Goal: Register for event/course

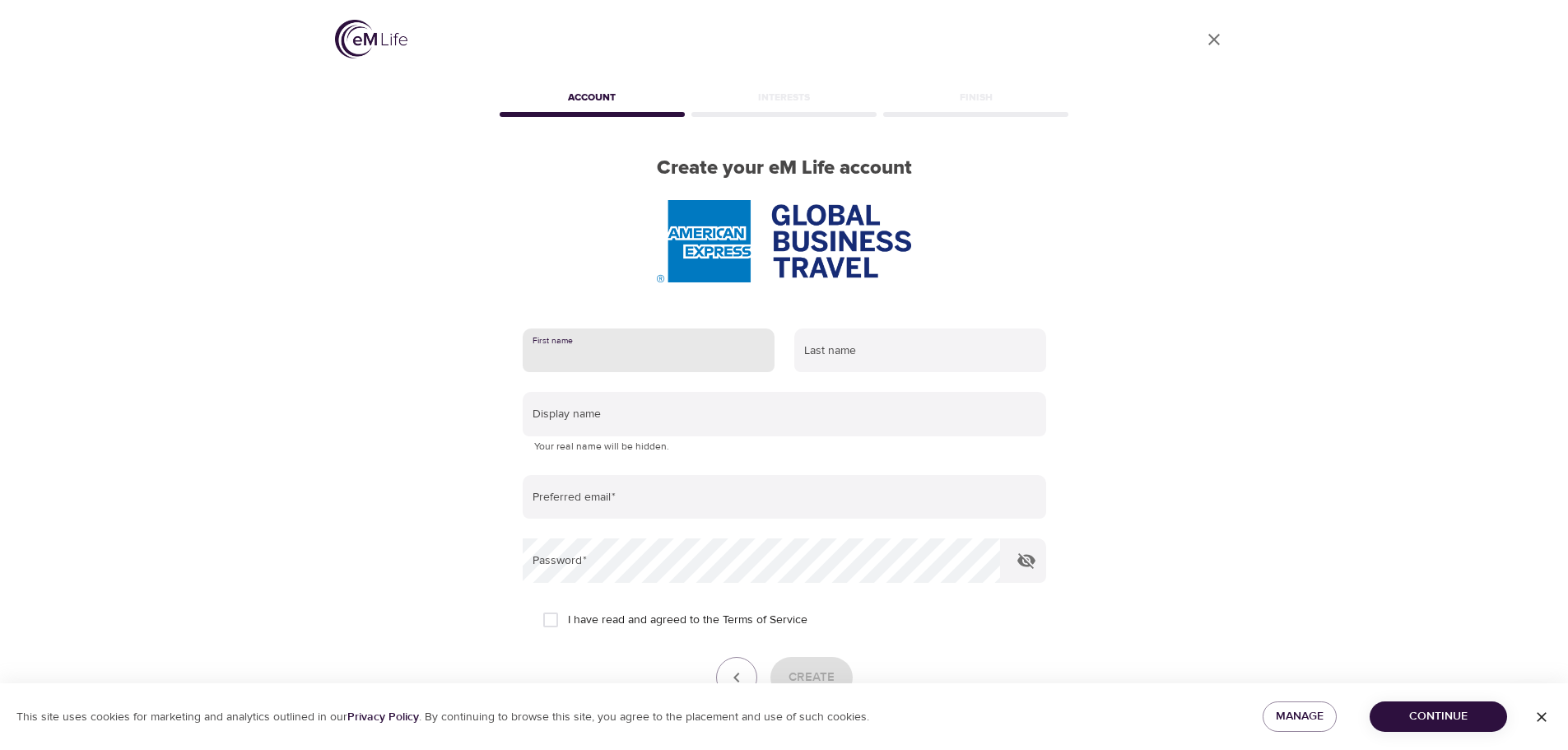
click at [567, 357] on input "text" at bounding box center [649, 350] width 252 height 44
type input "Naomi"
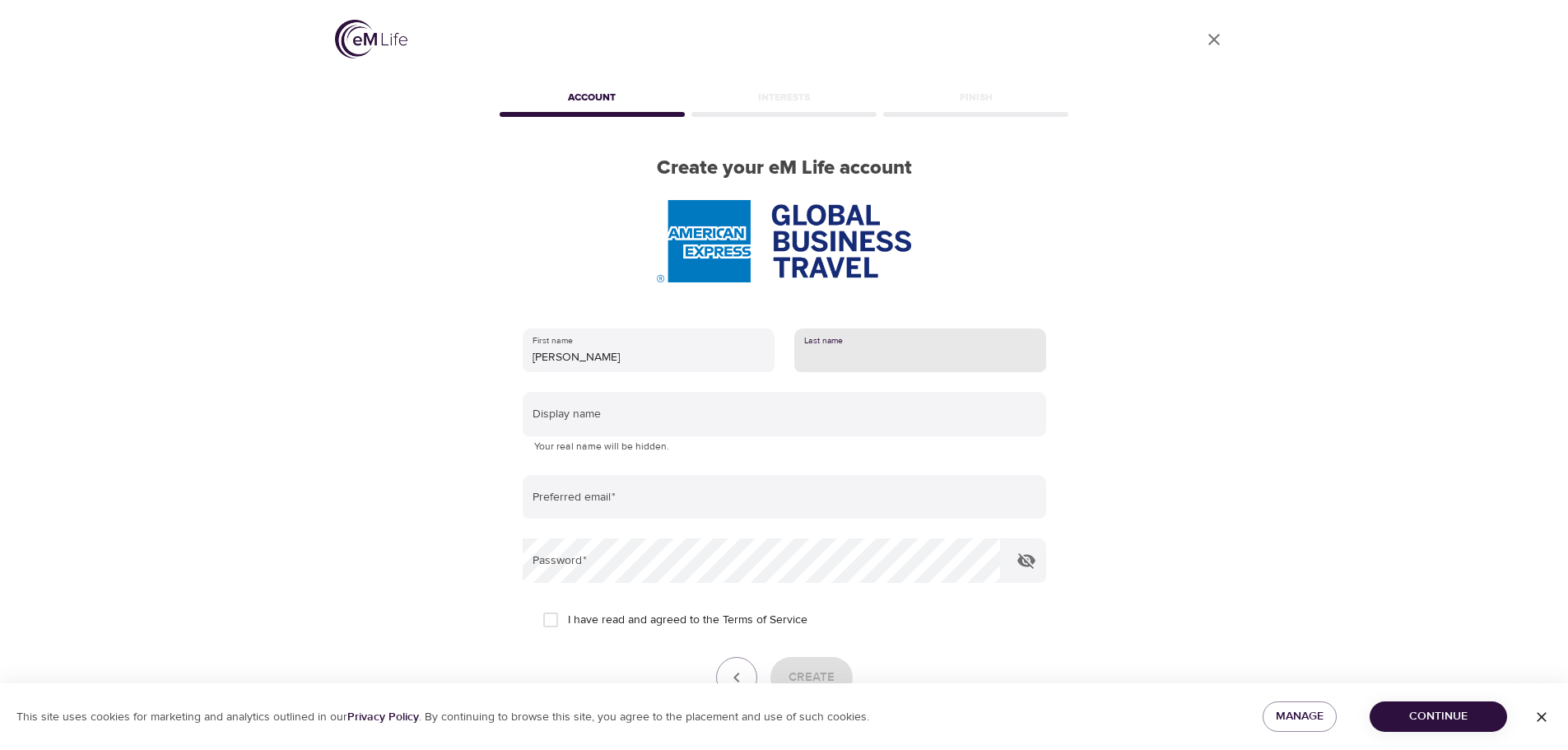
click at [843, 344] on input "text" at bounding box center [920, 350] width 252 height 44
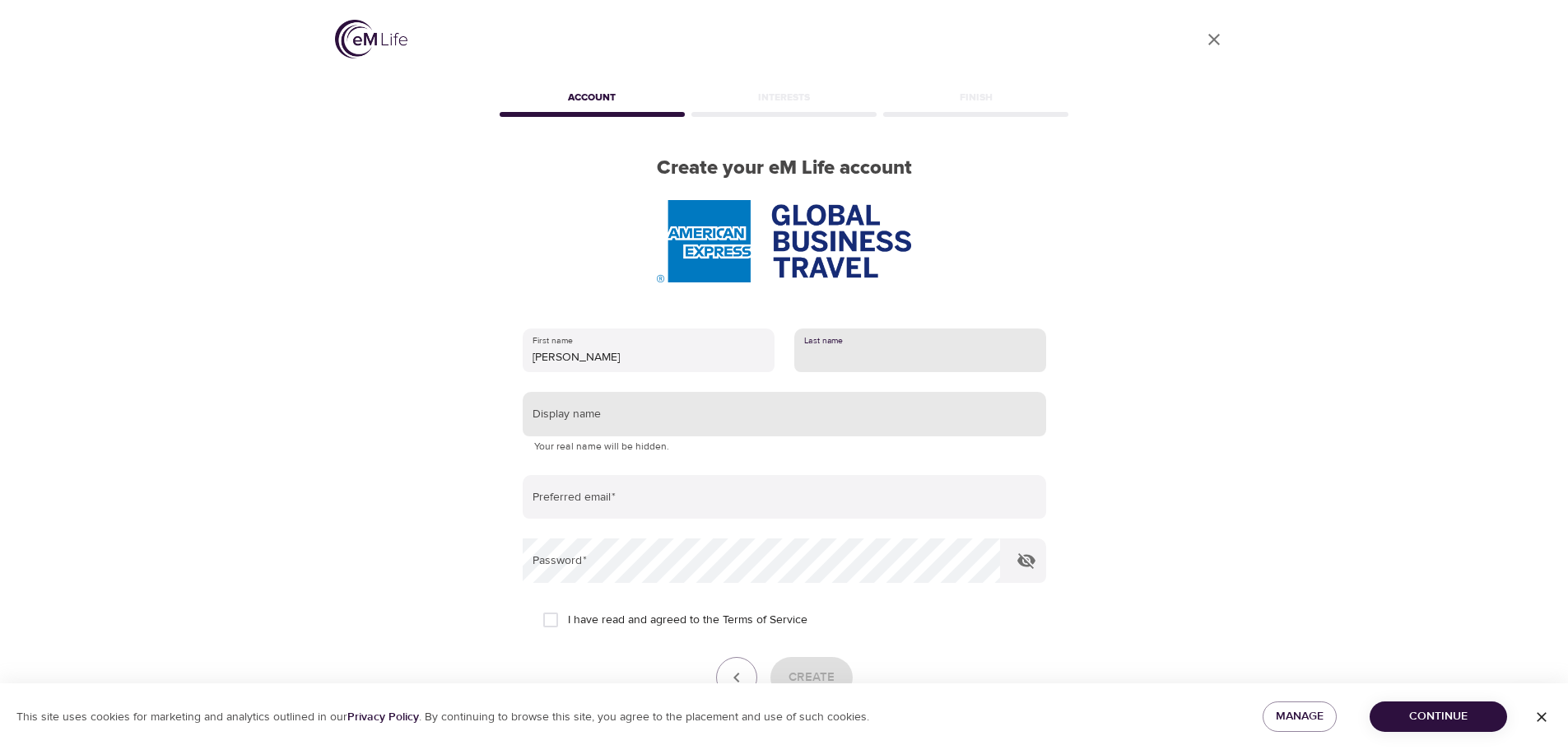
type input "Ozawa"
click at [609, 421] on input "text" at bounding box center [784, 413] width 524 height 44
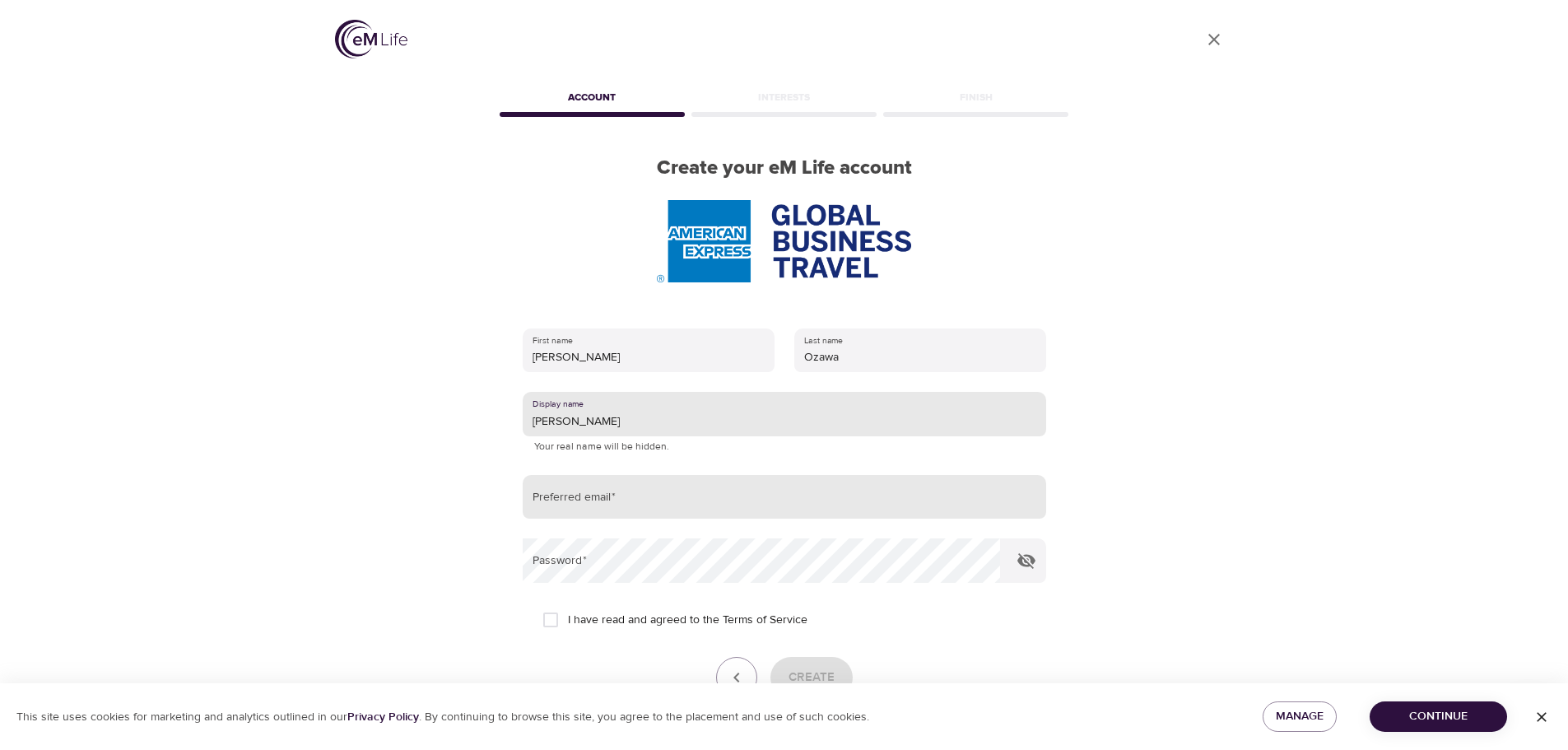
type input "Naomi"
click at [719, 492] on input "email" at bounding box center [784, 497] width 524 height 44
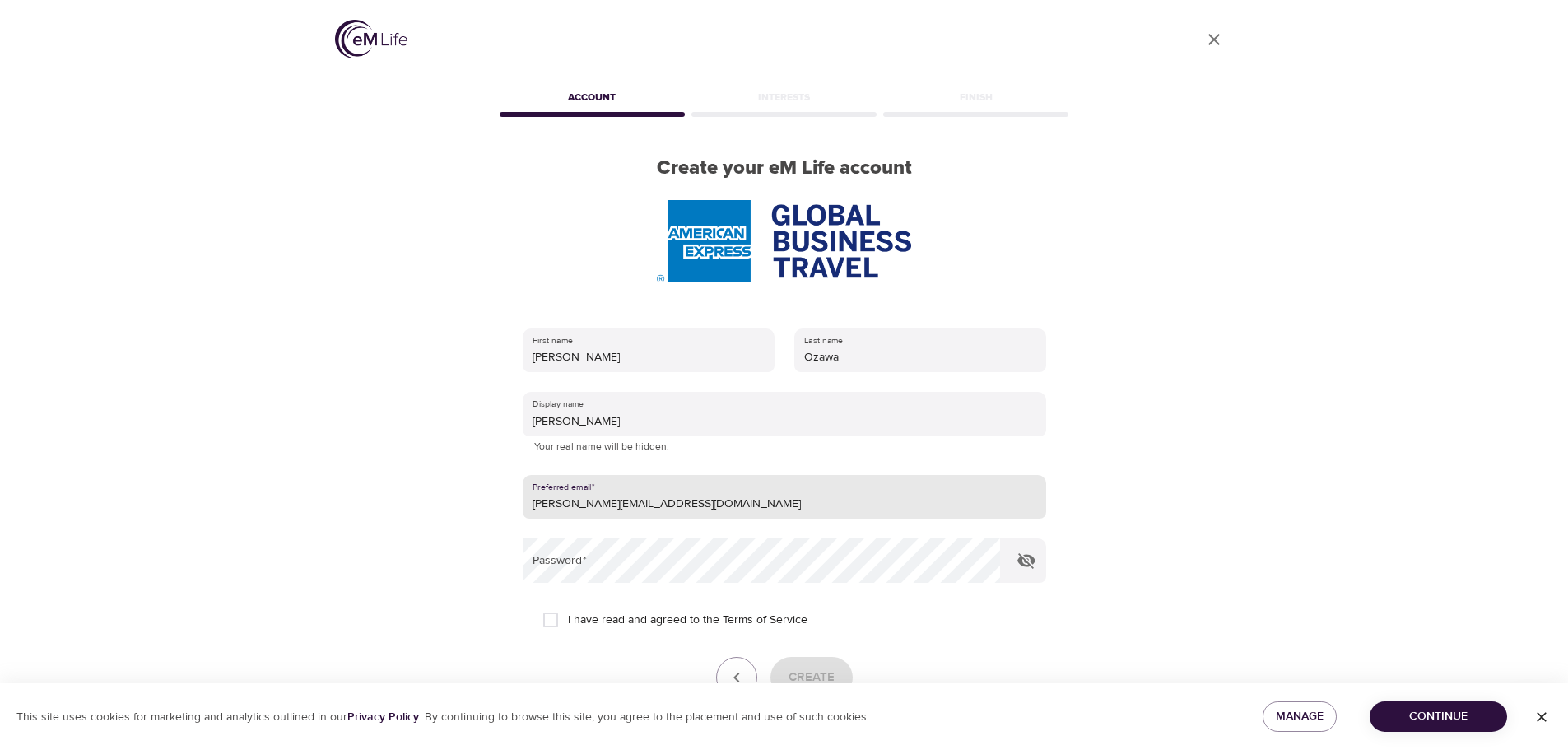
type input "naomi.ozawa@amexgbt.com"
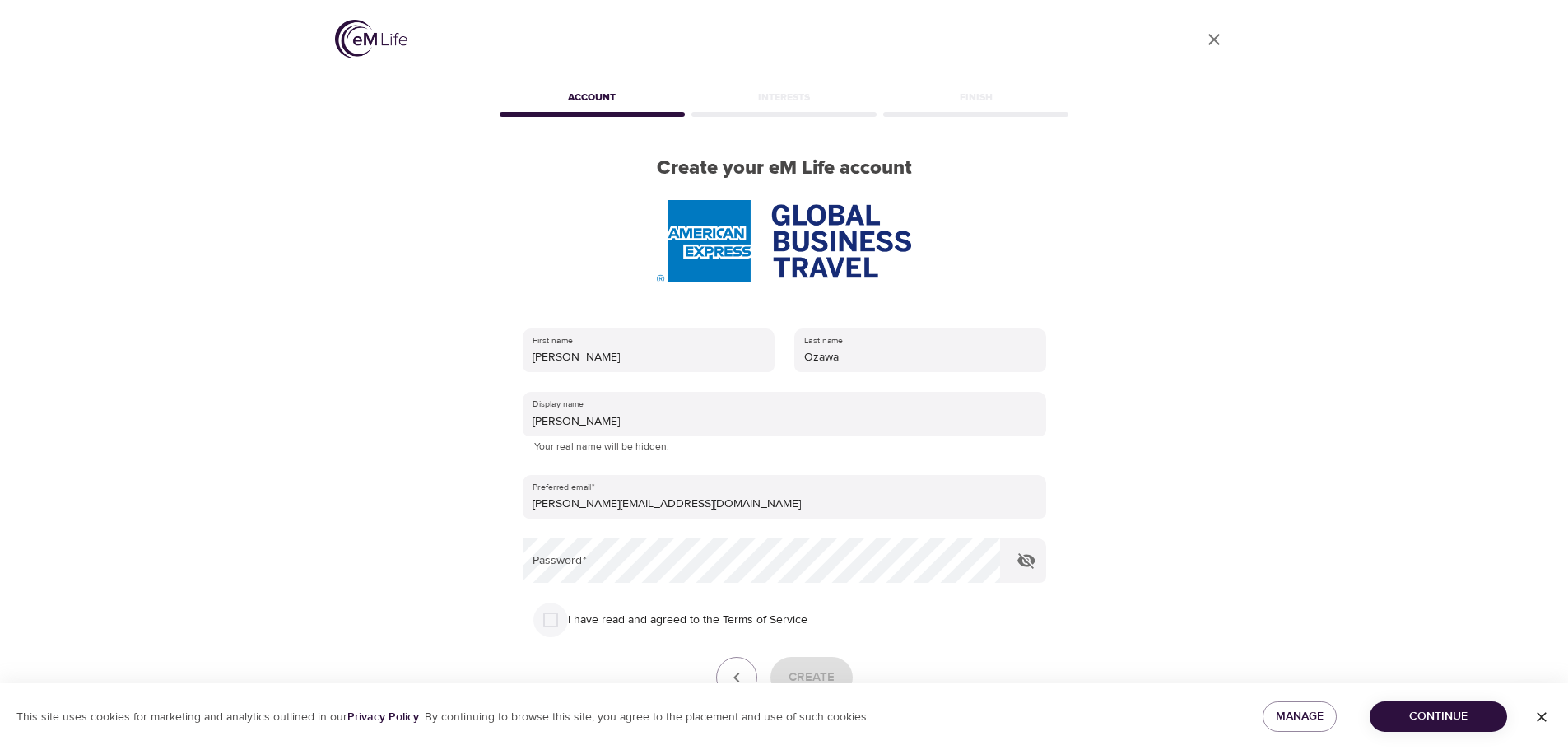
click at [554, 618] on input "I have read and agreed to the Terms of Service" at bounding box center [550, 619] width 34 height 34
checkbox input "true"
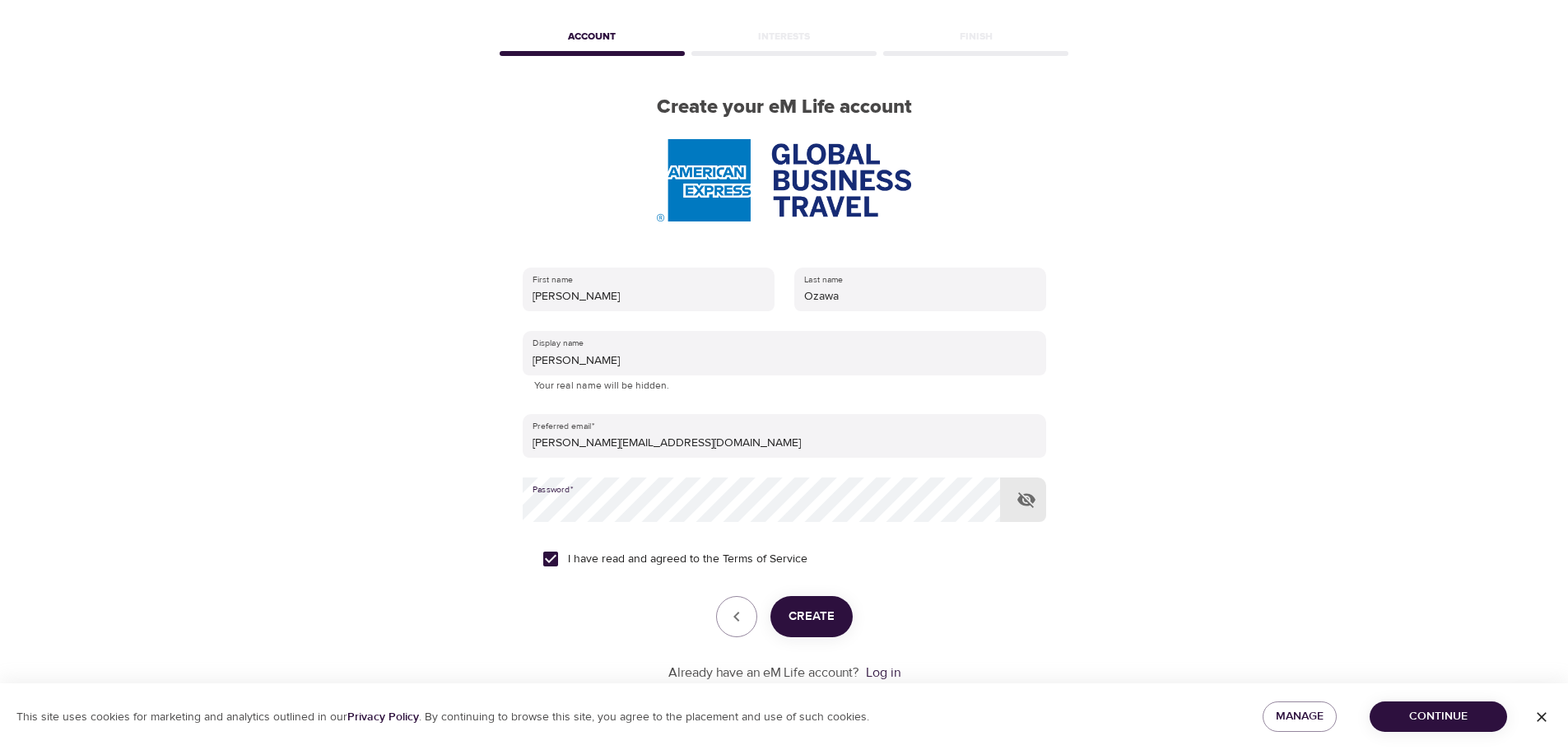
scroll to position [104, 0]
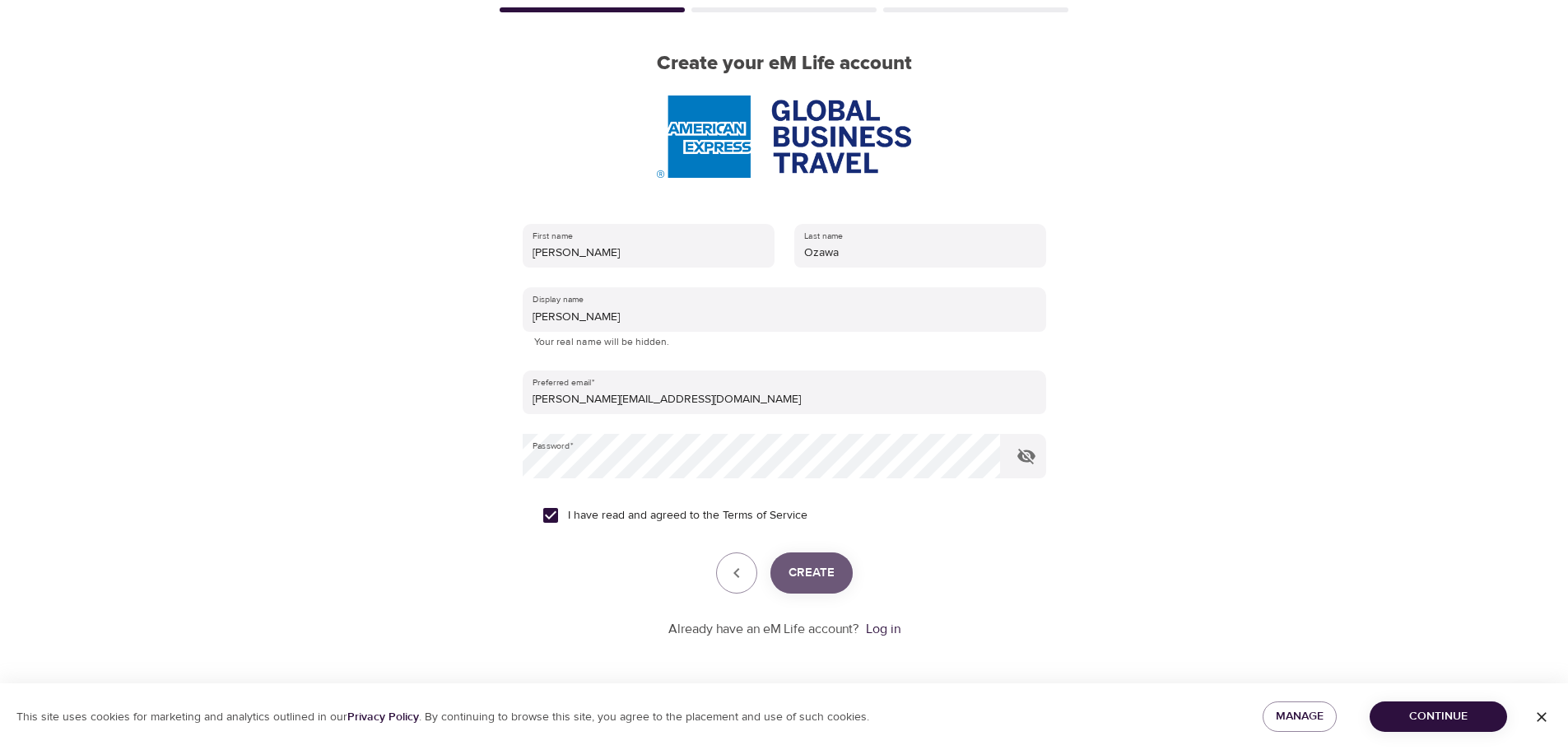
click at [802, 575] on span "Create" at bounding box center [811, 573] width 46 height 22
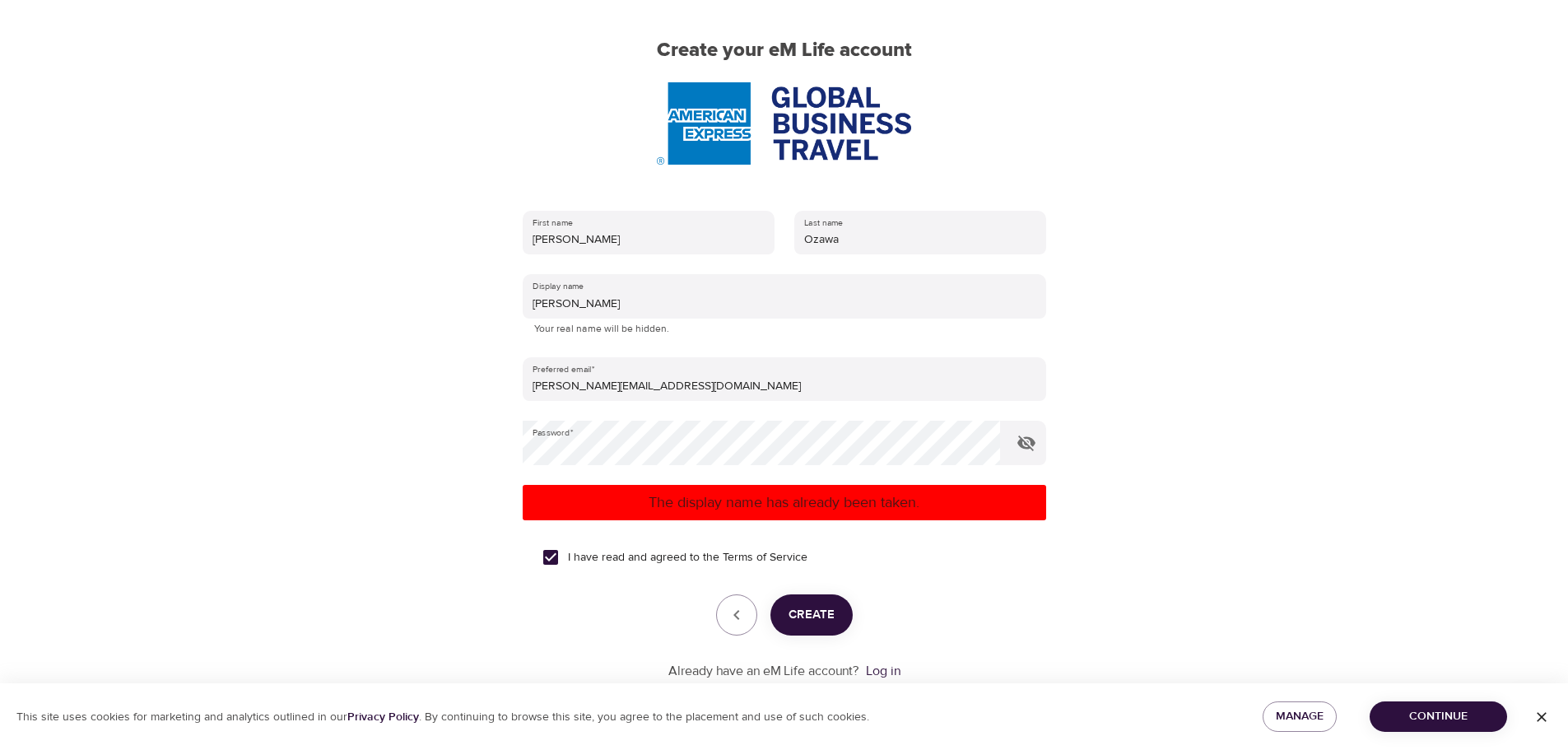
scroll to position [160, 0]
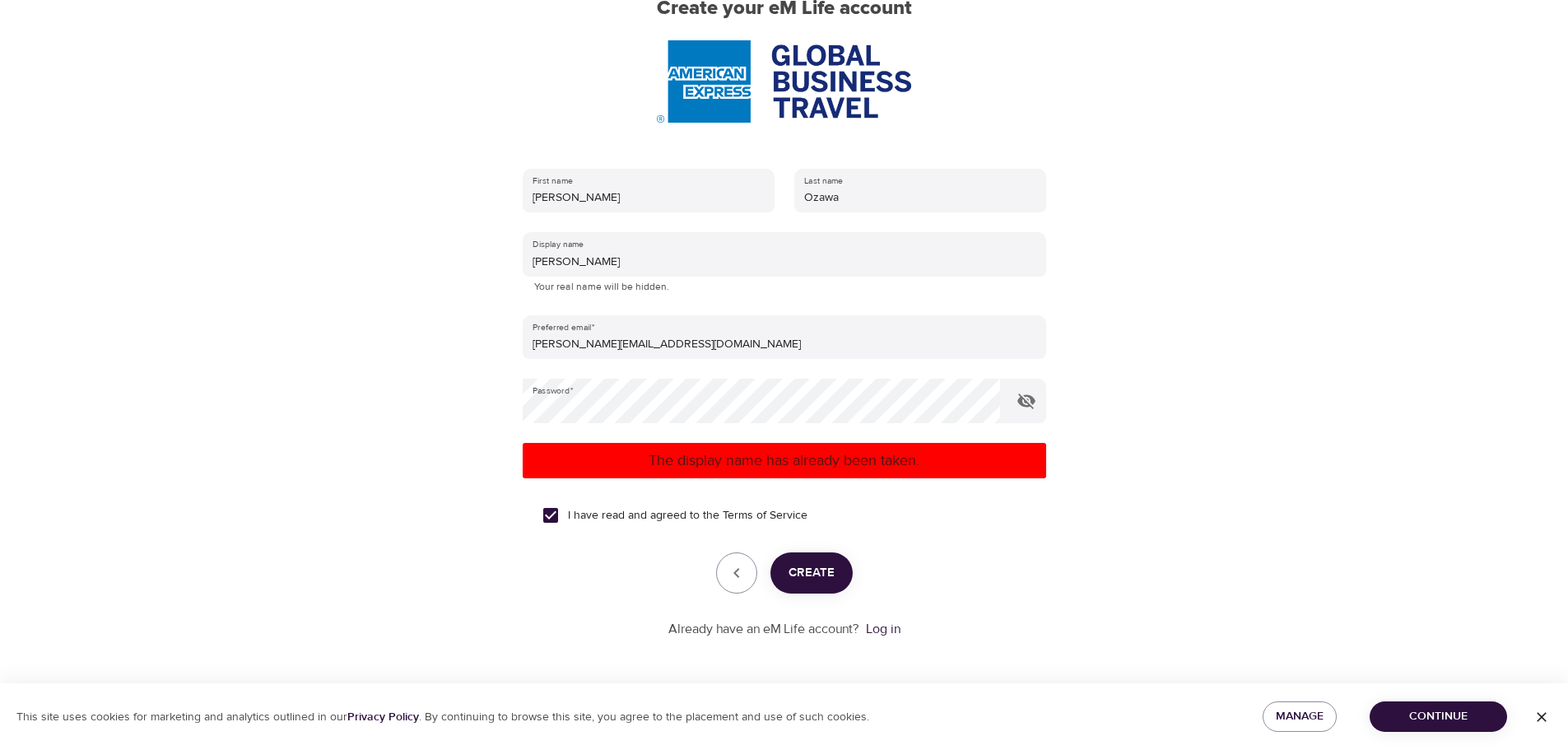
click at [1409, 711] on span "Continue" at bounding box center [1438, 716] width 111 height 21
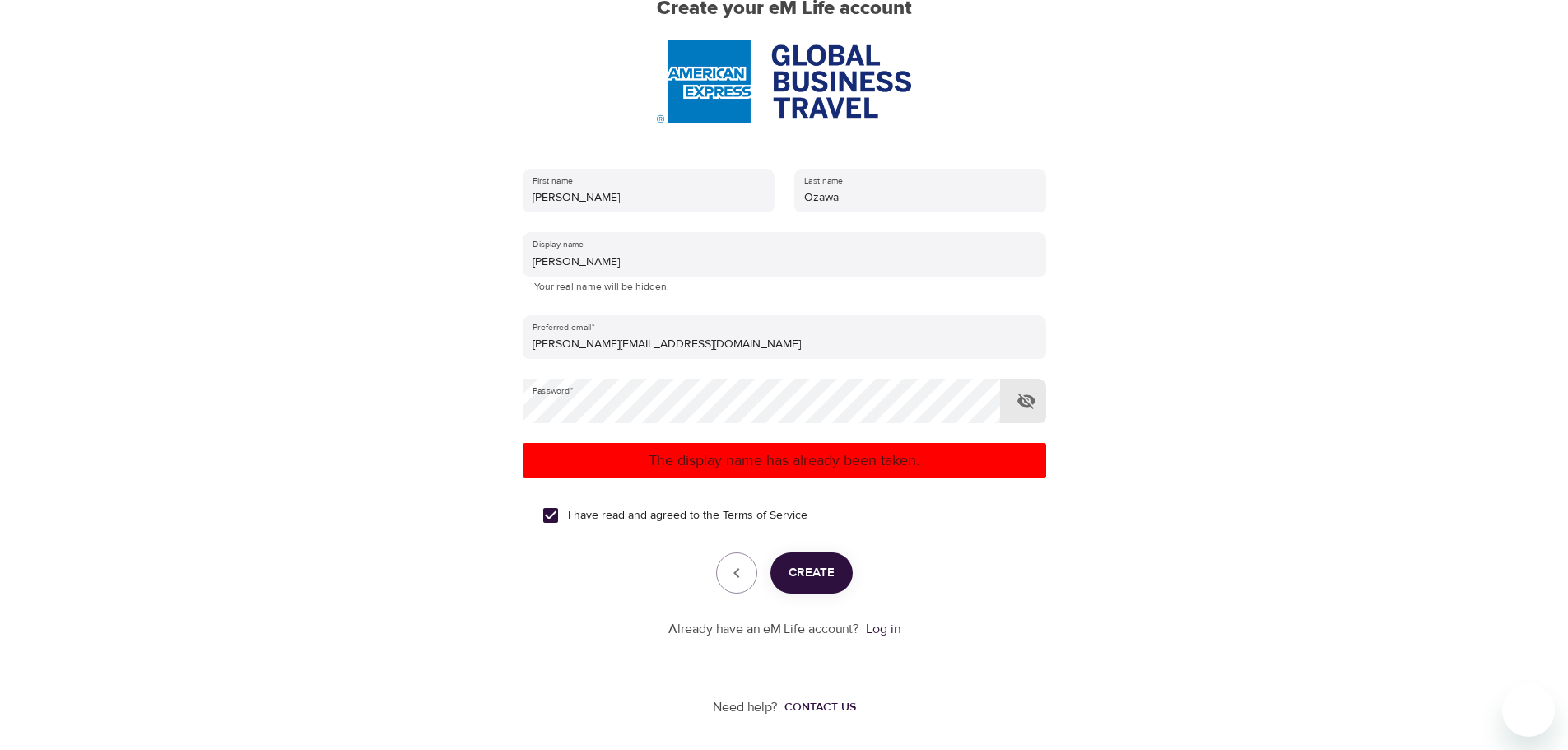
click at [1027, 405] on icon "button" at bounding box center [1027, 401] width 20 height 20
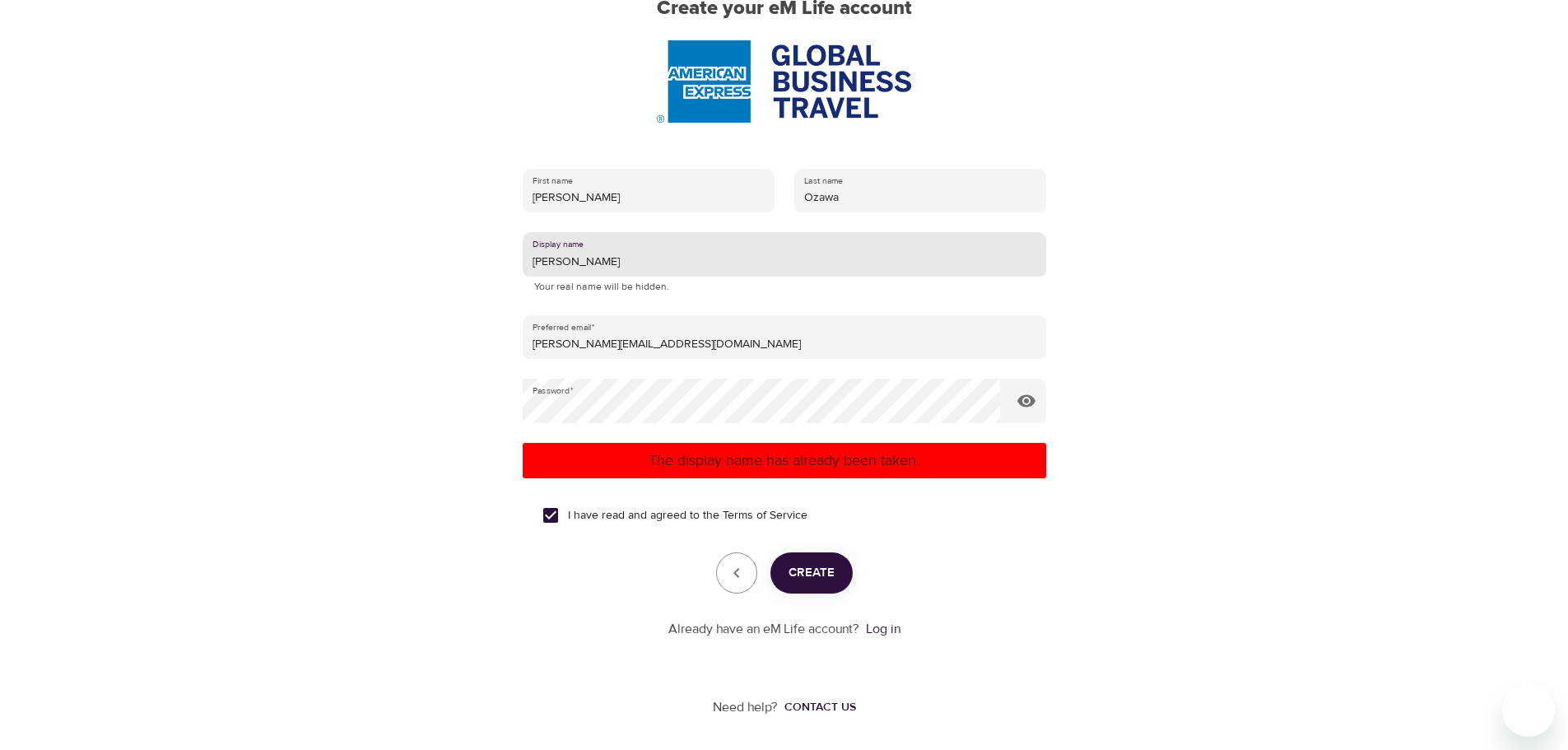
drag, startPoint x: 578, startPoint y: 262, endPoint x: 468, endPoint y: 271, distance: 110.4
click at [468, 271] on div "User Profile Account Interests Finish Create your eM Life account First name Na…" at bounding box center [784, 215] width 939 height 750
type input "NOzawa"
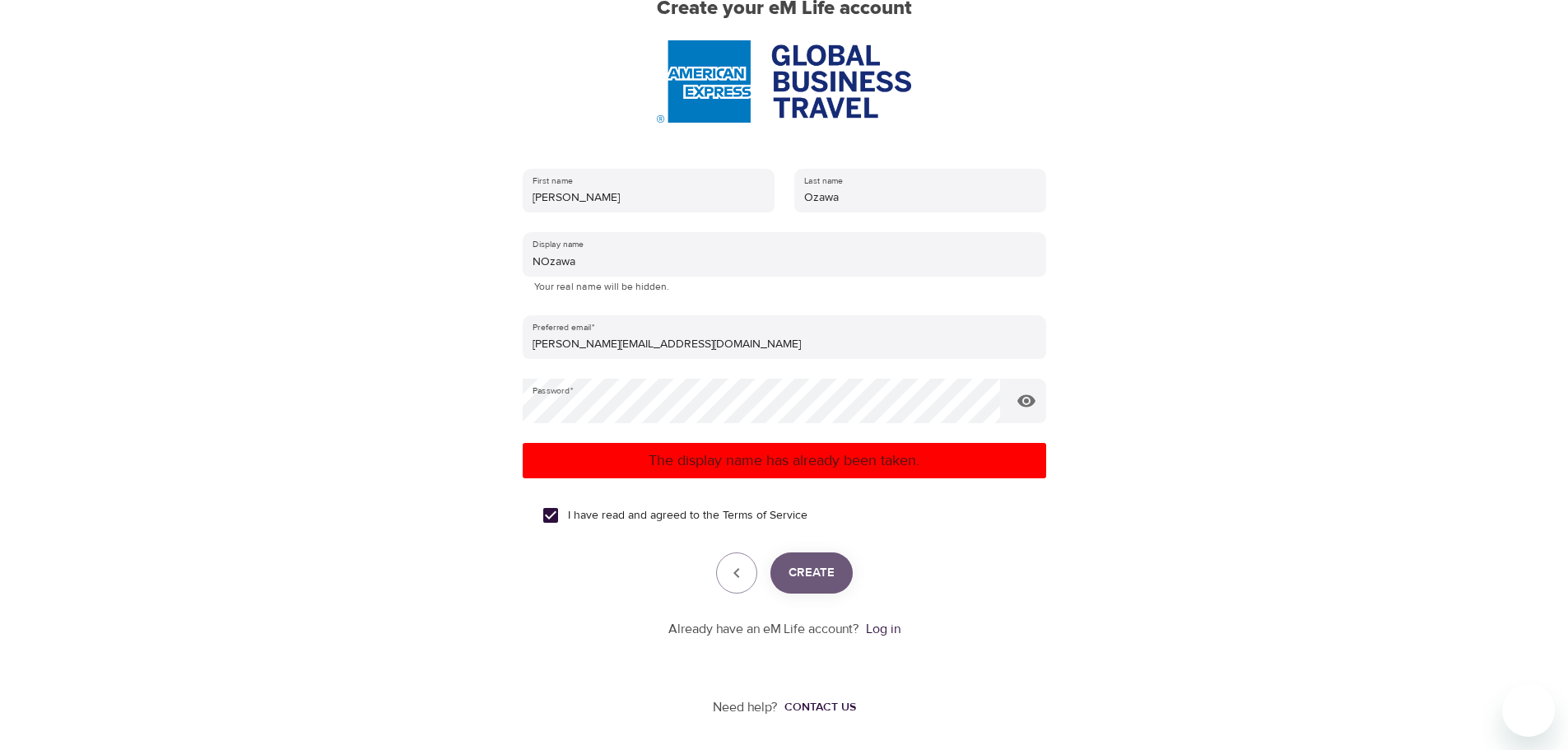
click at [829, 578] on span "Create" at bounding box center [811, 573] width 46 height 22
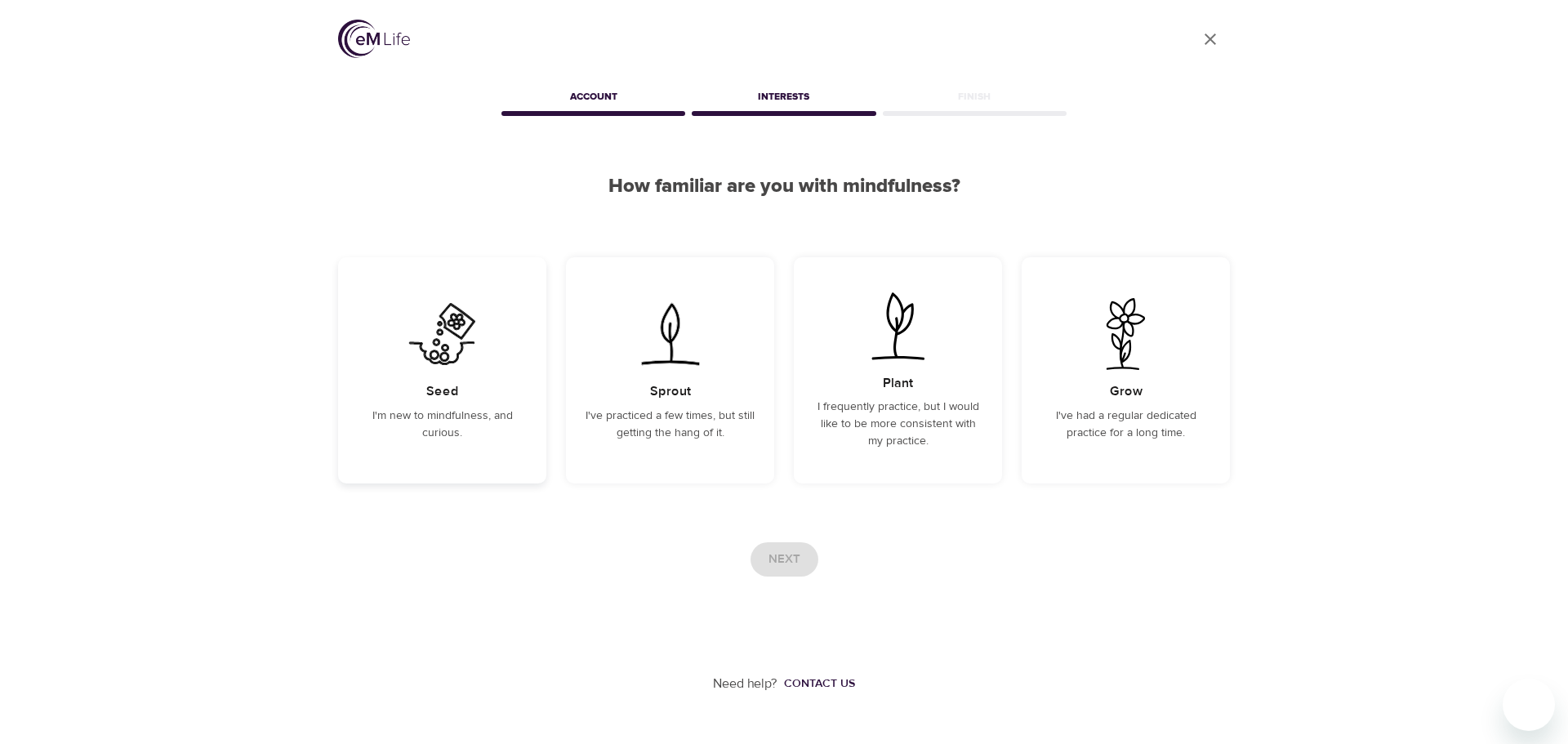
click at [428, 395] on h5 "Seed" at bounding box center [443, 391] width 33 height 17
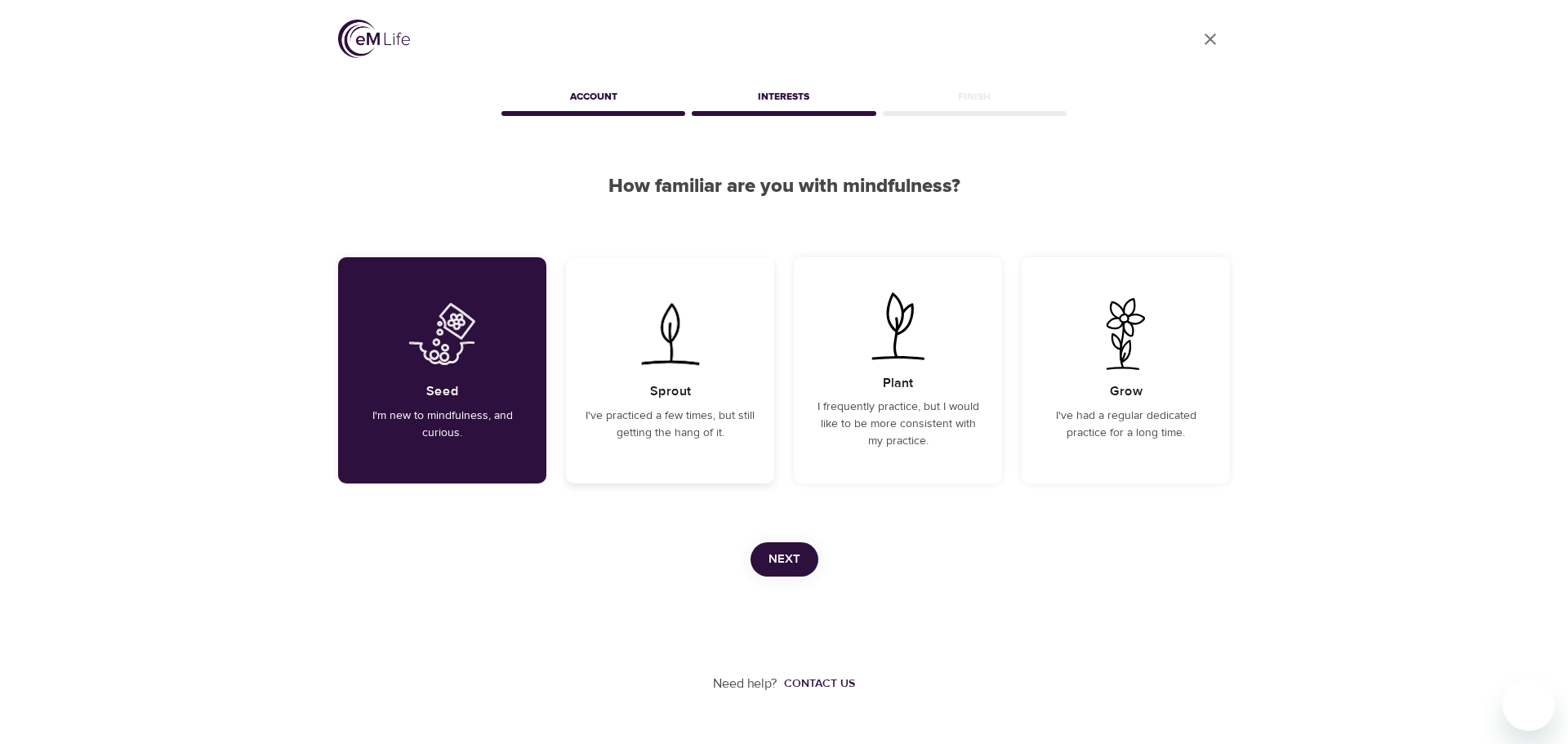
click at [667, 398] on h5 "Sprout" at bounding box center [670, 391] width 41 height 17
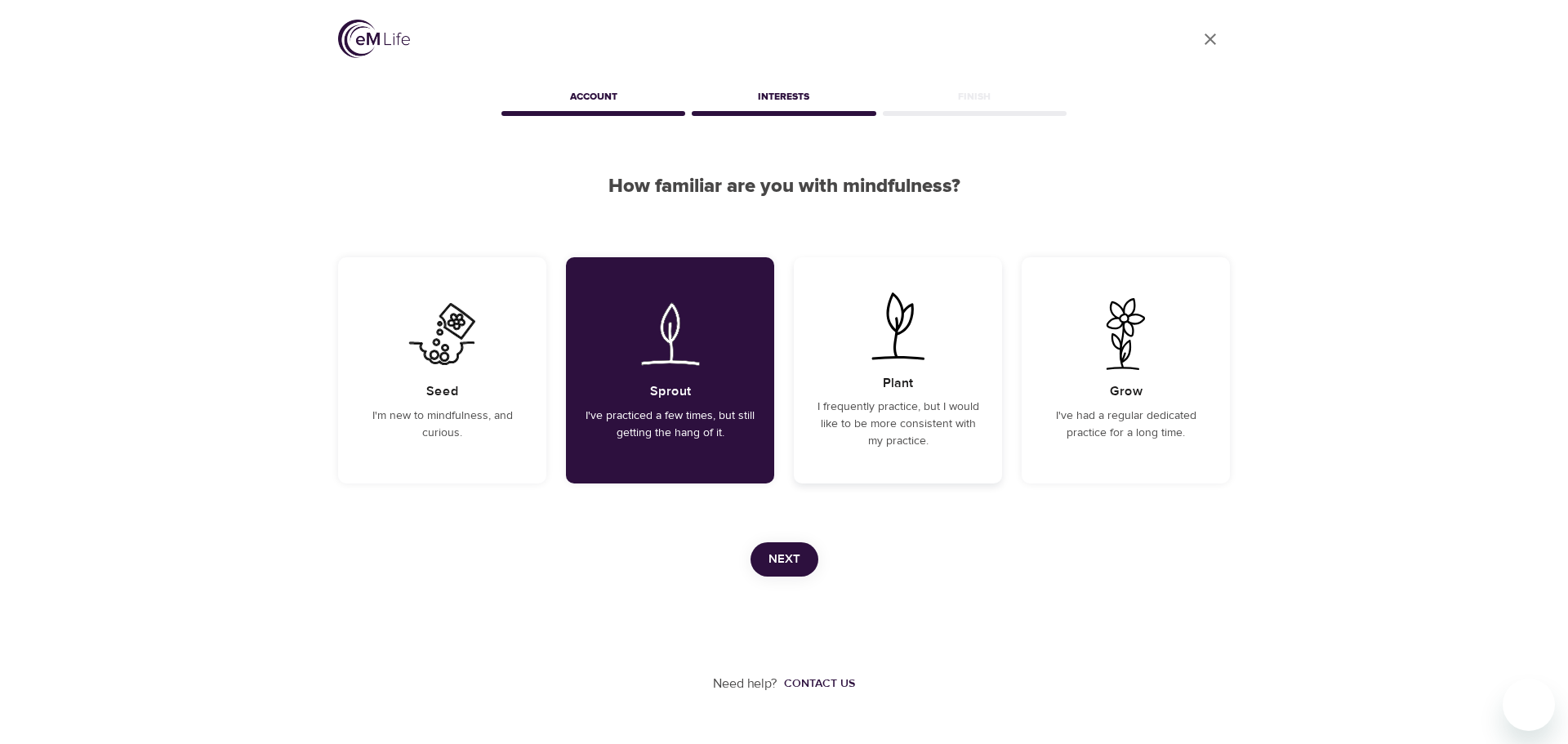
click at [868, 398] on div "Plant I frequently practice, but I would like to be more consistent with my pra…" at bounding box center [898, 370] width 208 height 227
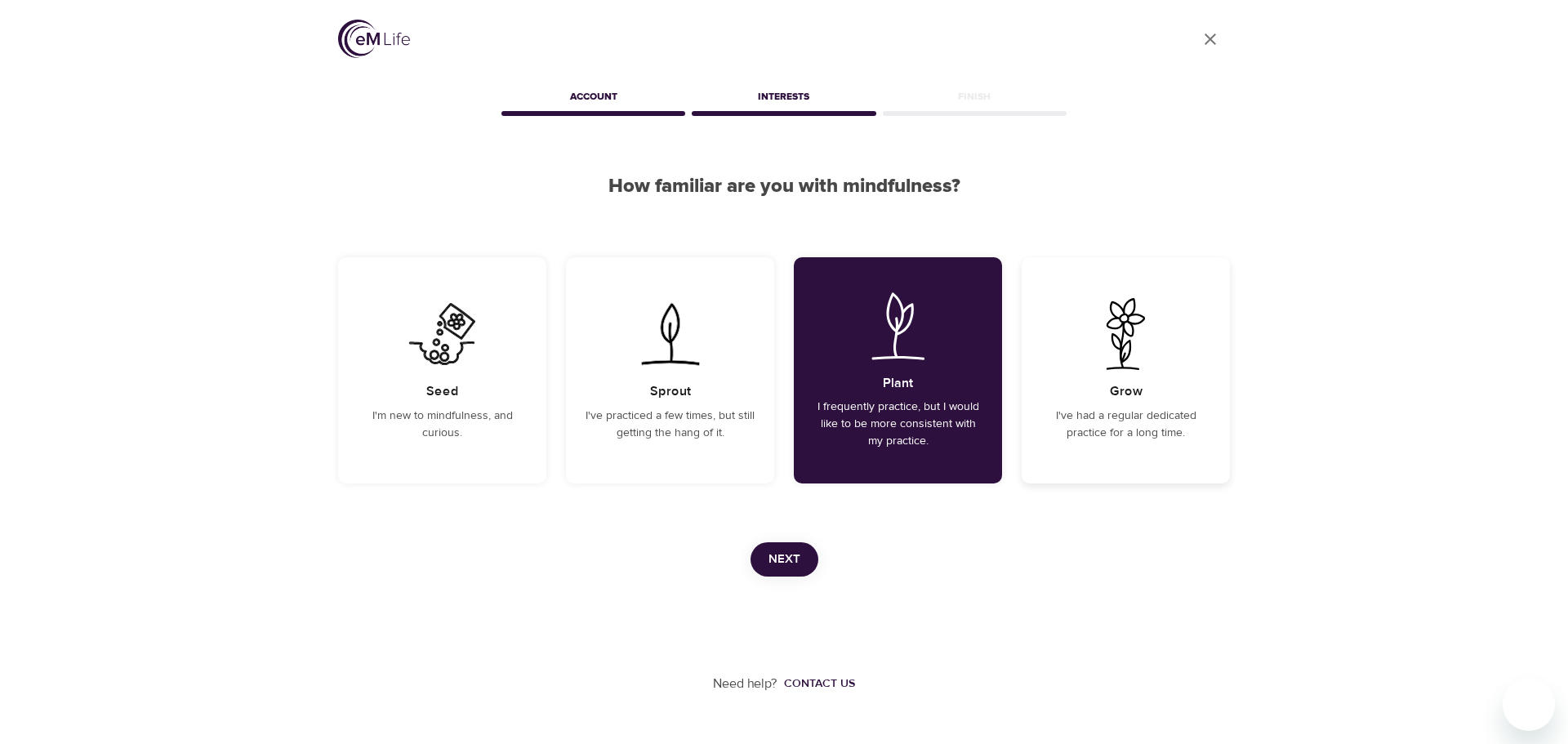
click at [1110, 400] on h5 "Grow" at bounding box center [1126, 391] width 33 height 17
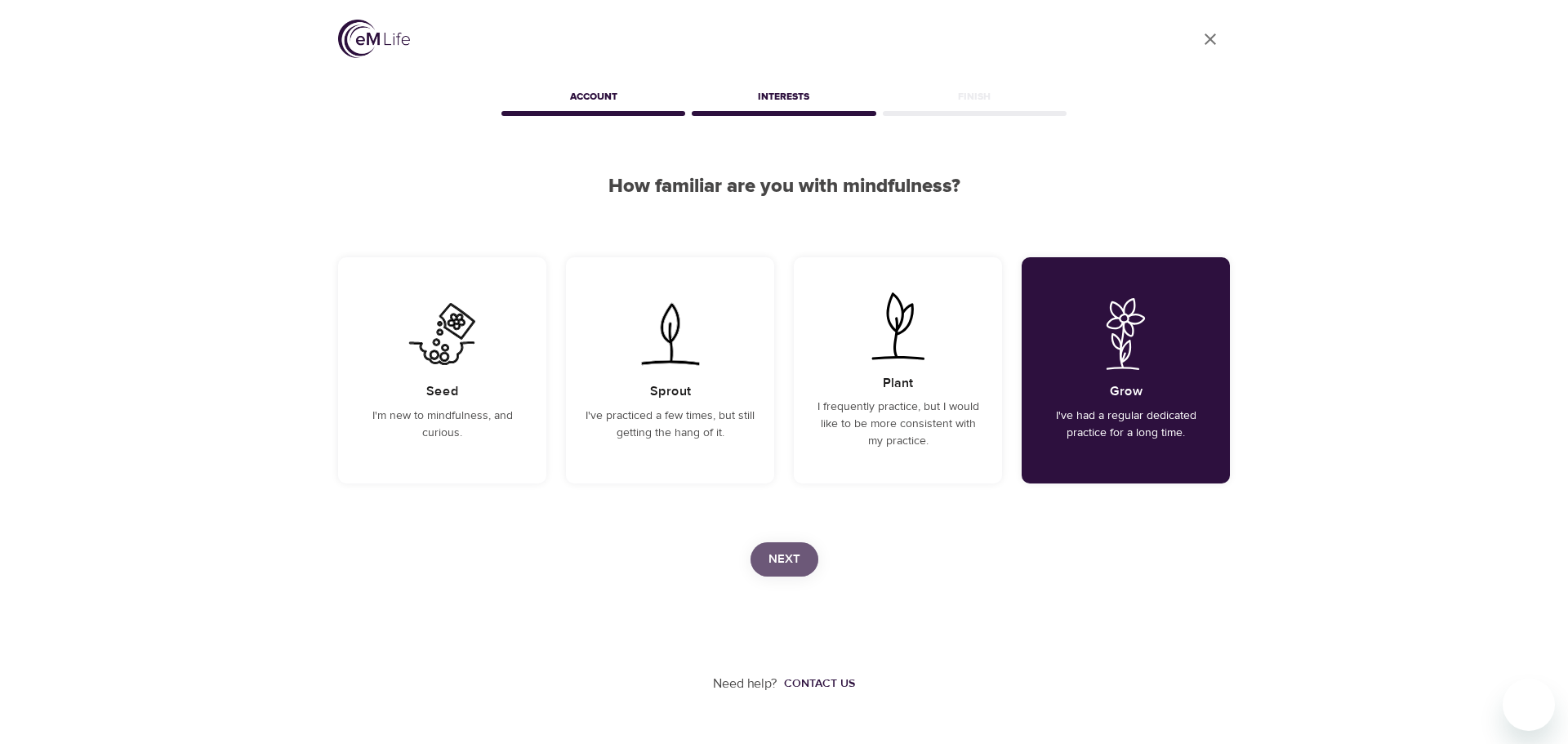
click at [791, 561] on span "Next" at bounding box center [784, 560] width 32 height 21
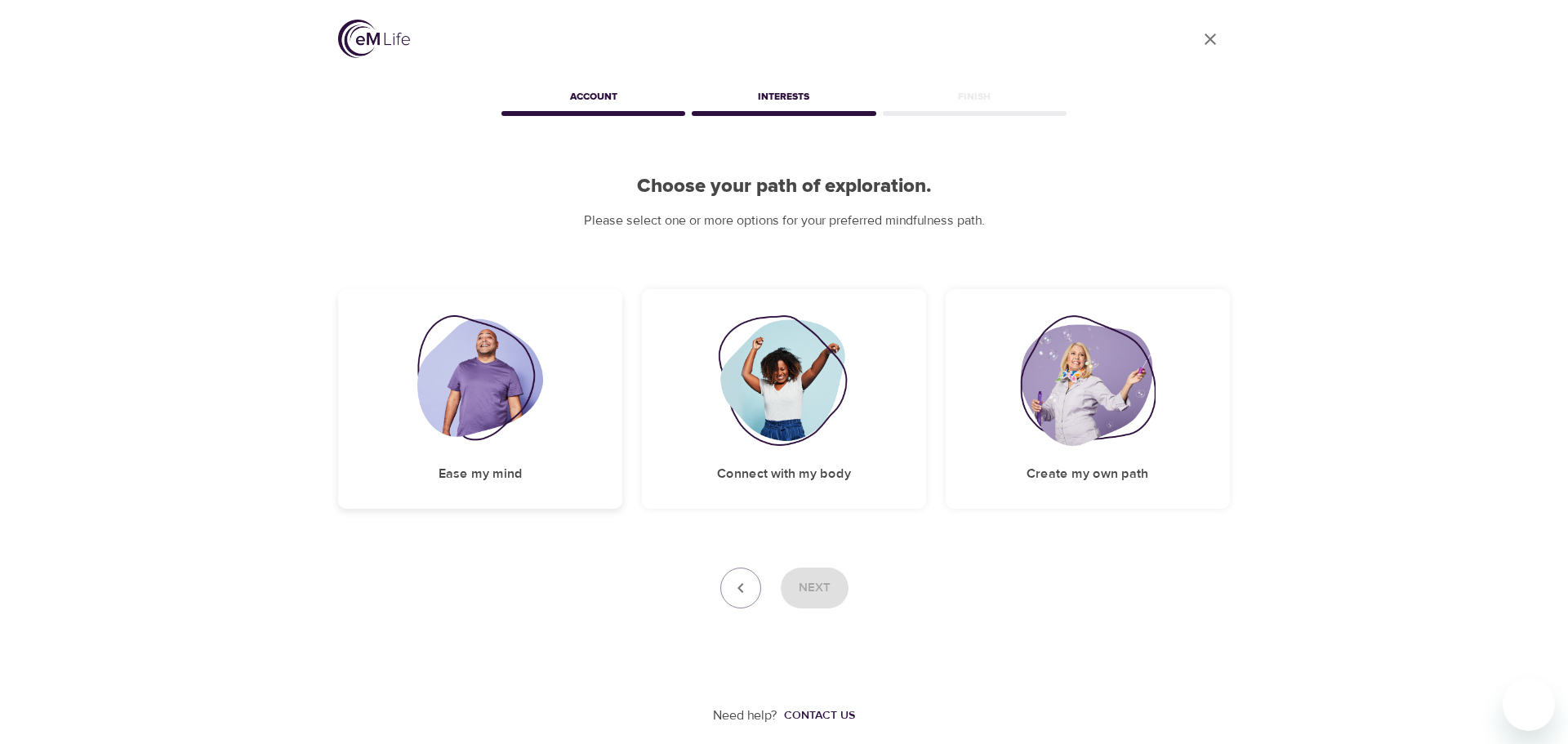
click at [437, 358] on img at bounding box center [480, 380] width 127 height 131
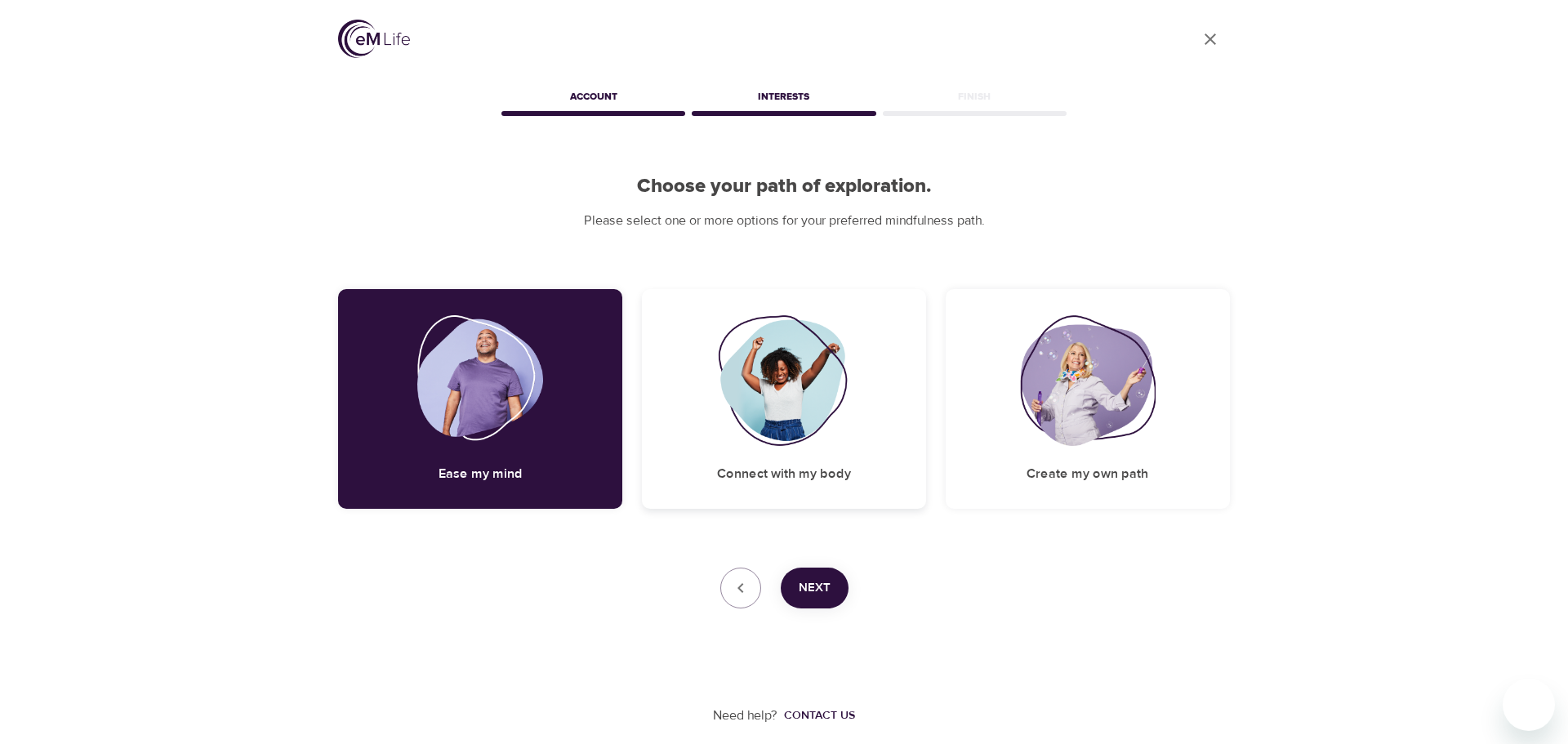
click at [715, 365] on div "Connect with my body" at bounding box center [784, 399] width 284 height 220
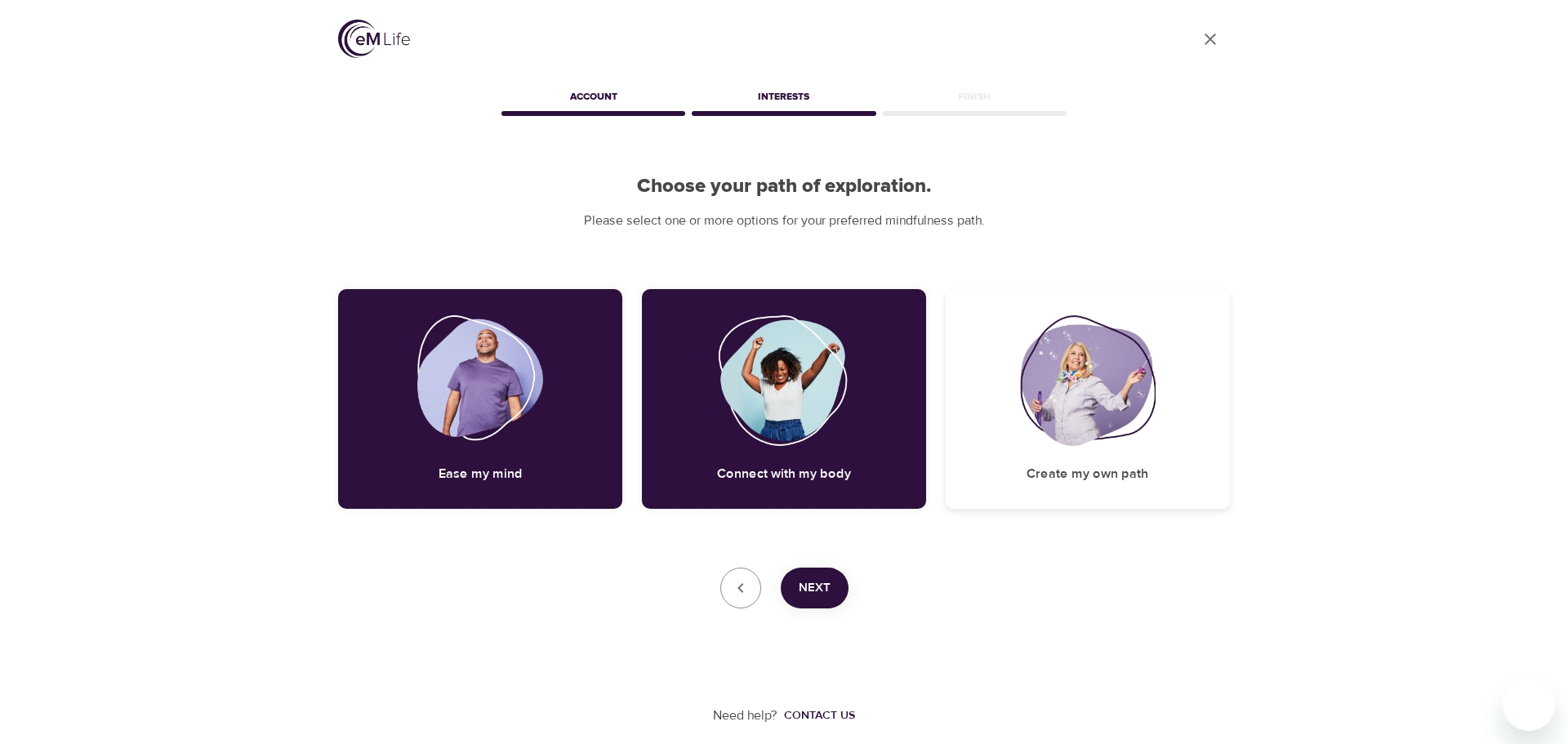
click at [1045, 383] on img at bounding box center [1088, 380] width 136 height 131
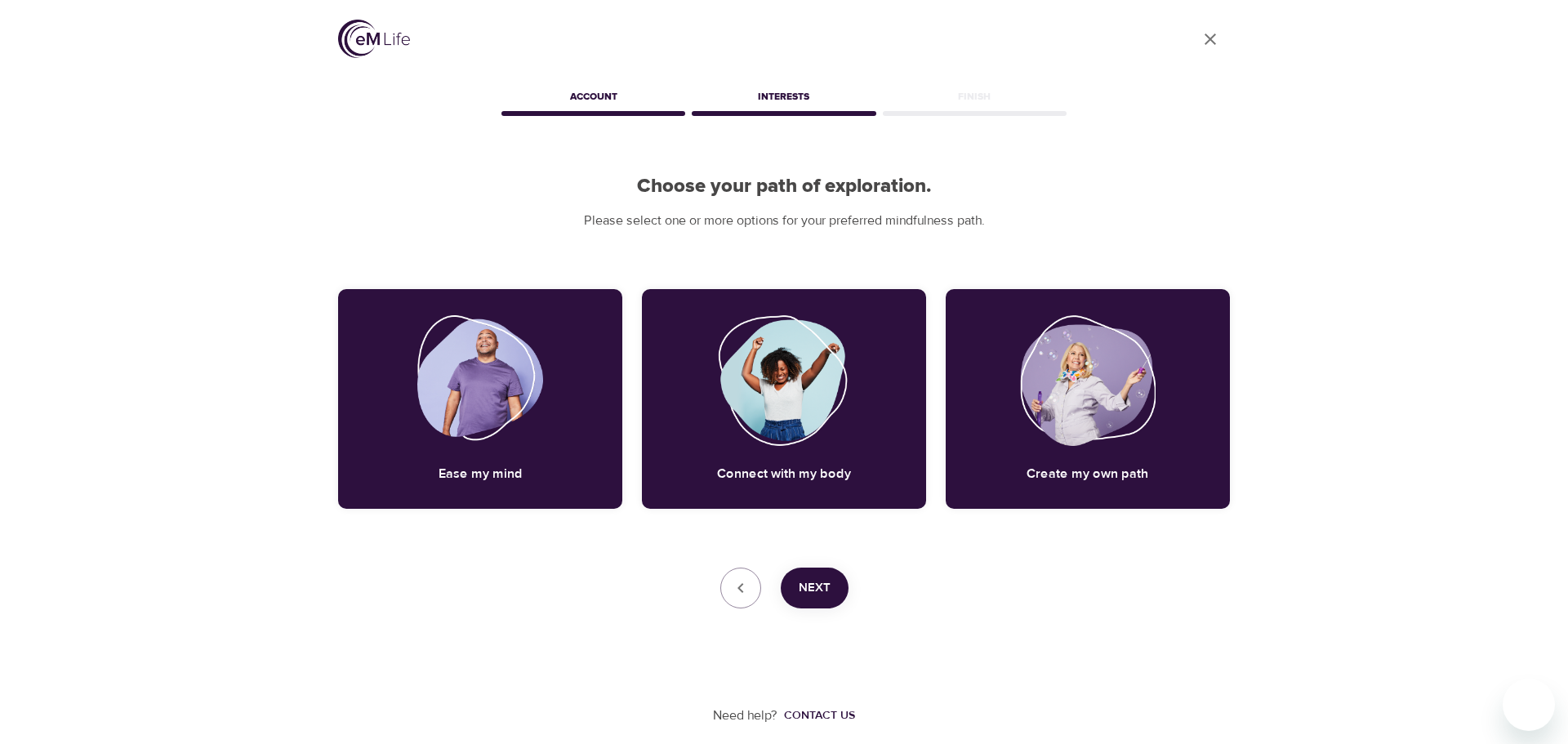
click at [804, 588] on span "Next" at bounding box center [815, 588] width 32 height 21
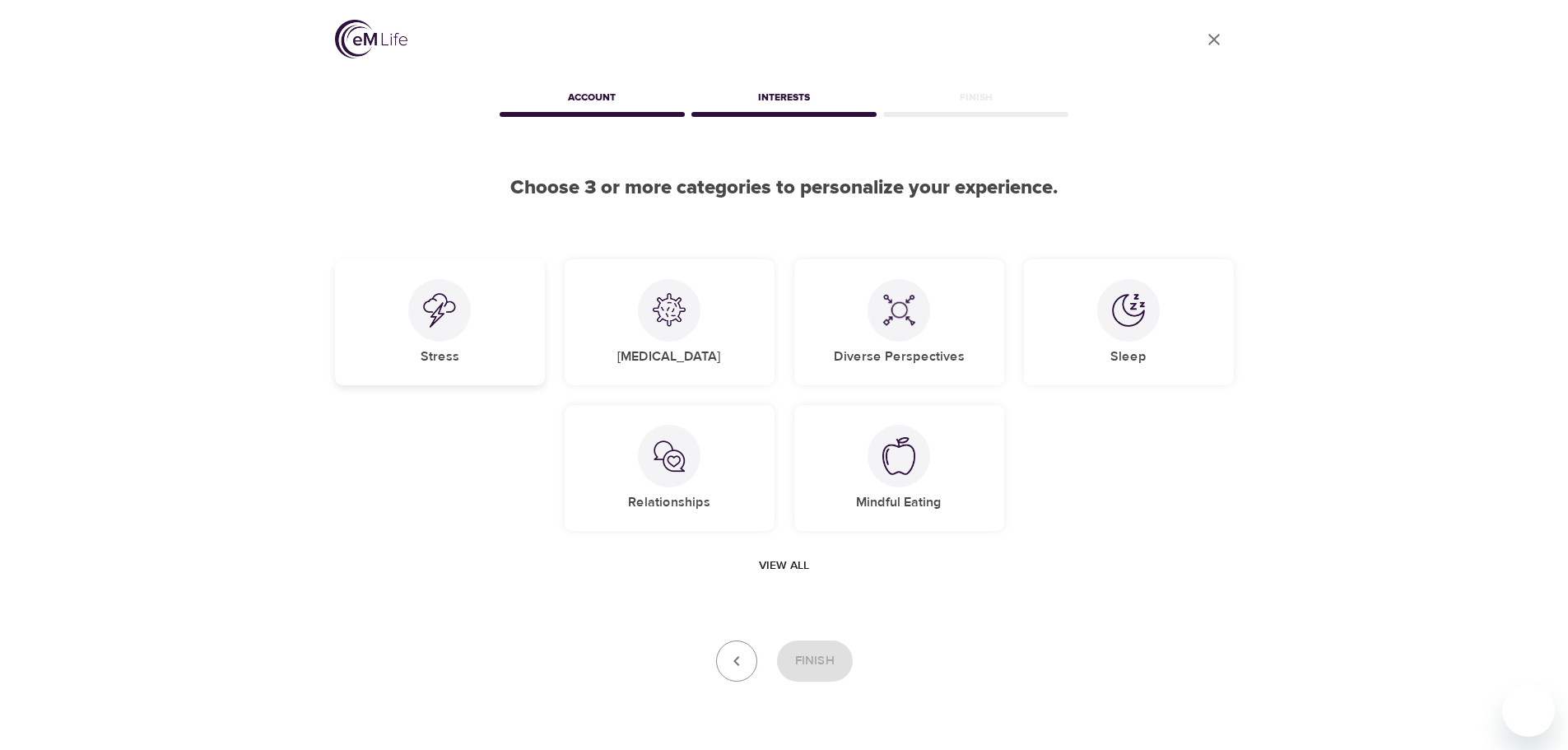
click at [448, 316] on img at bounding box center [440, 310] width 33 height 34
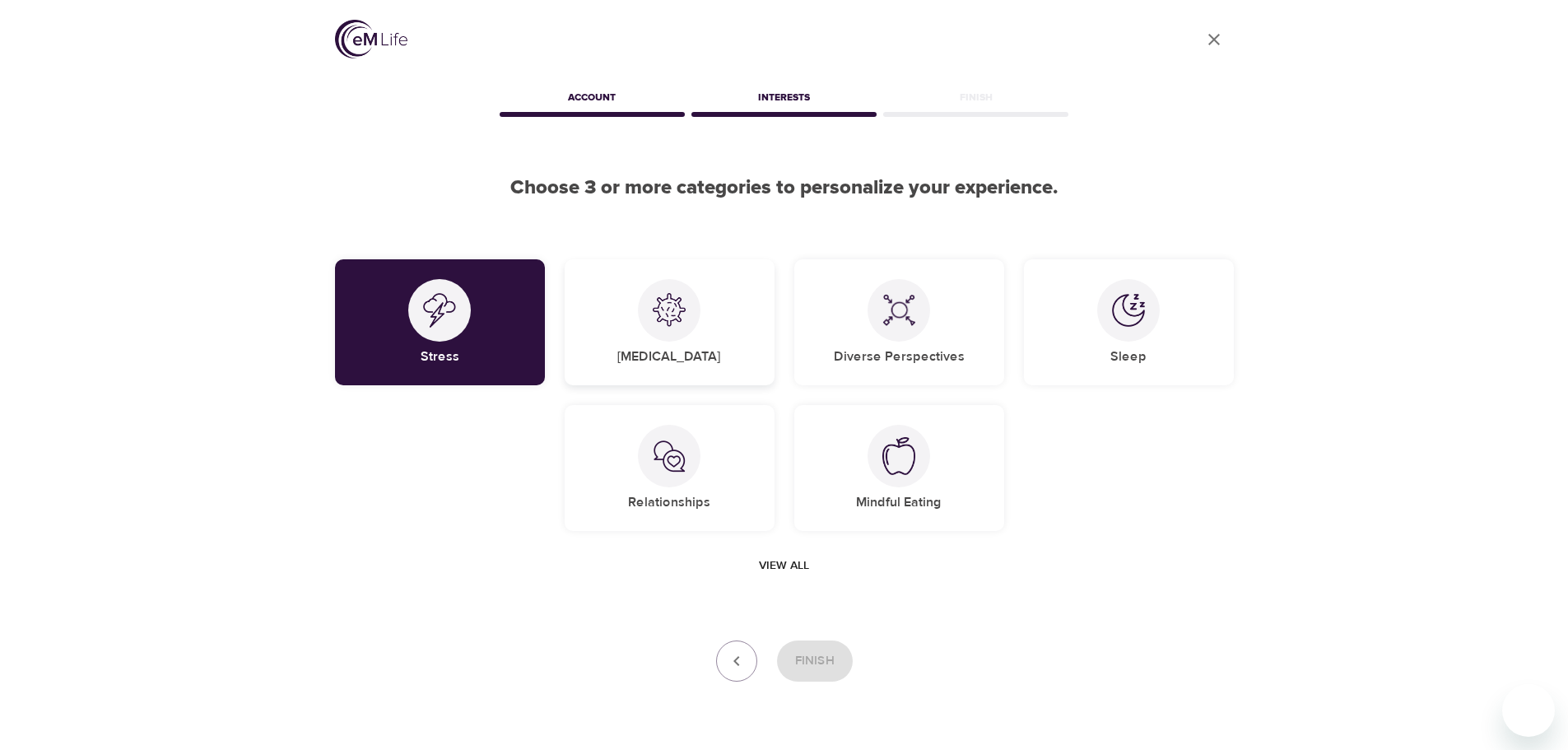
click at [675, 304] on img at bounding box center [669, 310] width 33 height 33
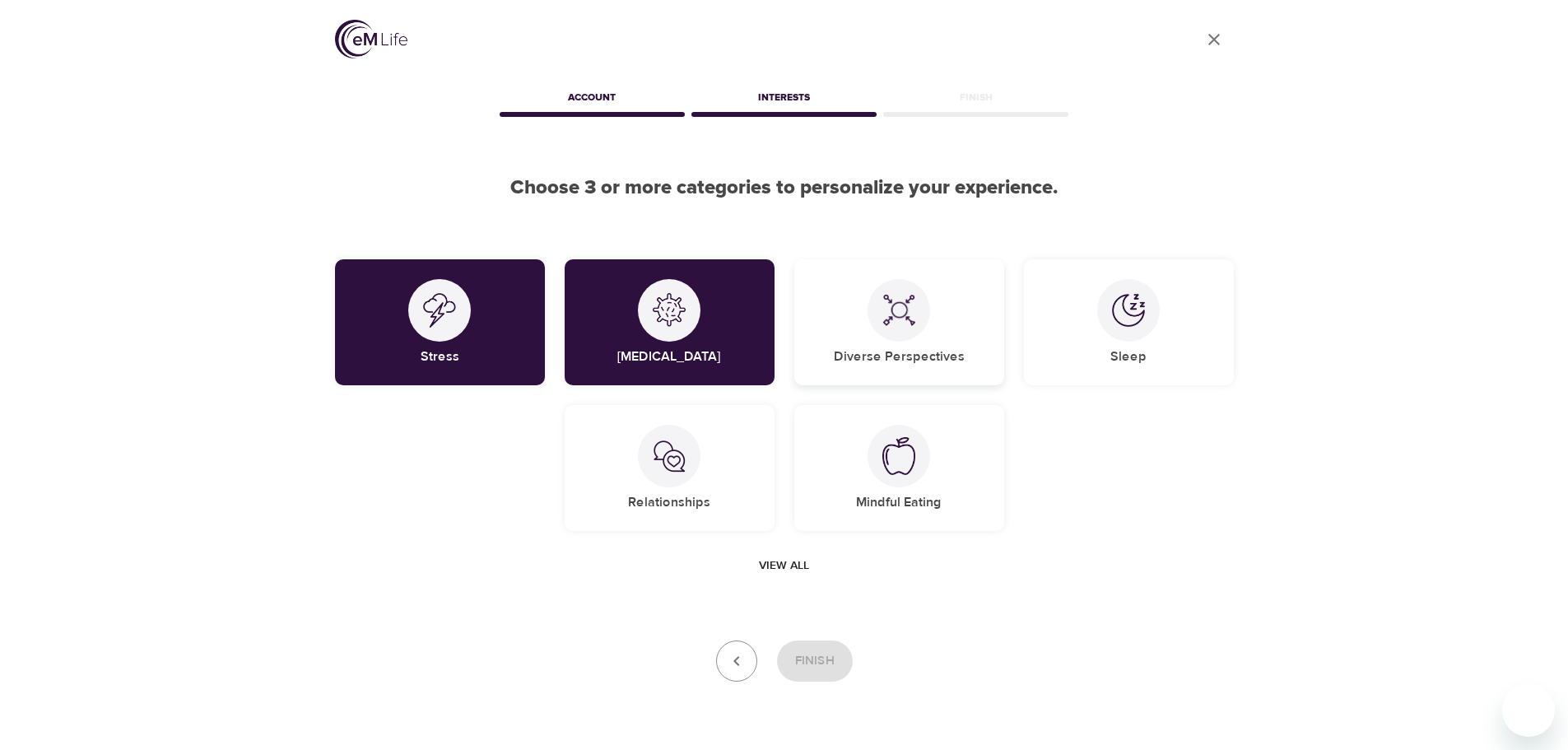
click at [860, 325] on div "Diverse Perspectives" at bounding box center [899, 322] width 210 height 126
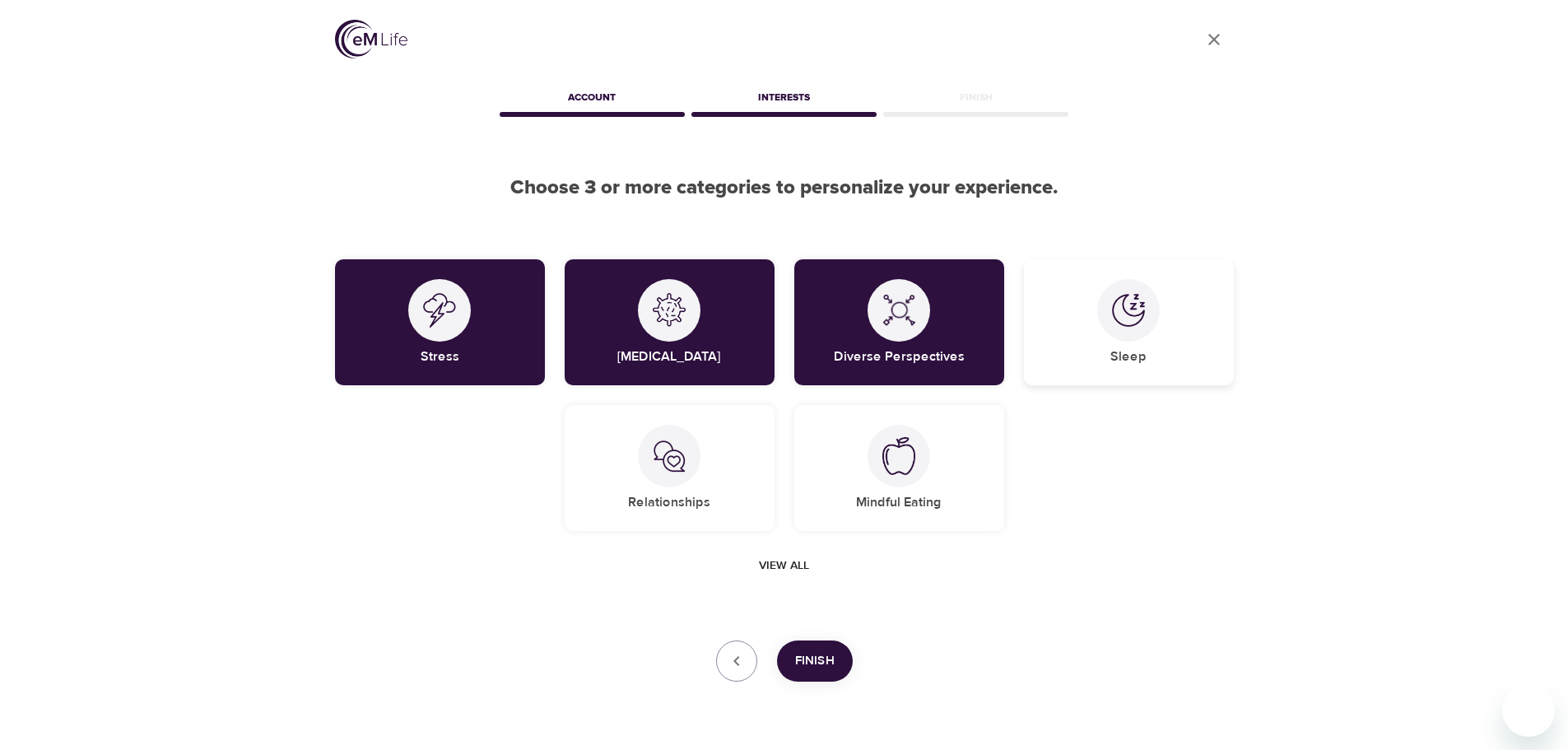
click at [1127, 322] on img at bounding box center [1129, 311] width 33 height 33
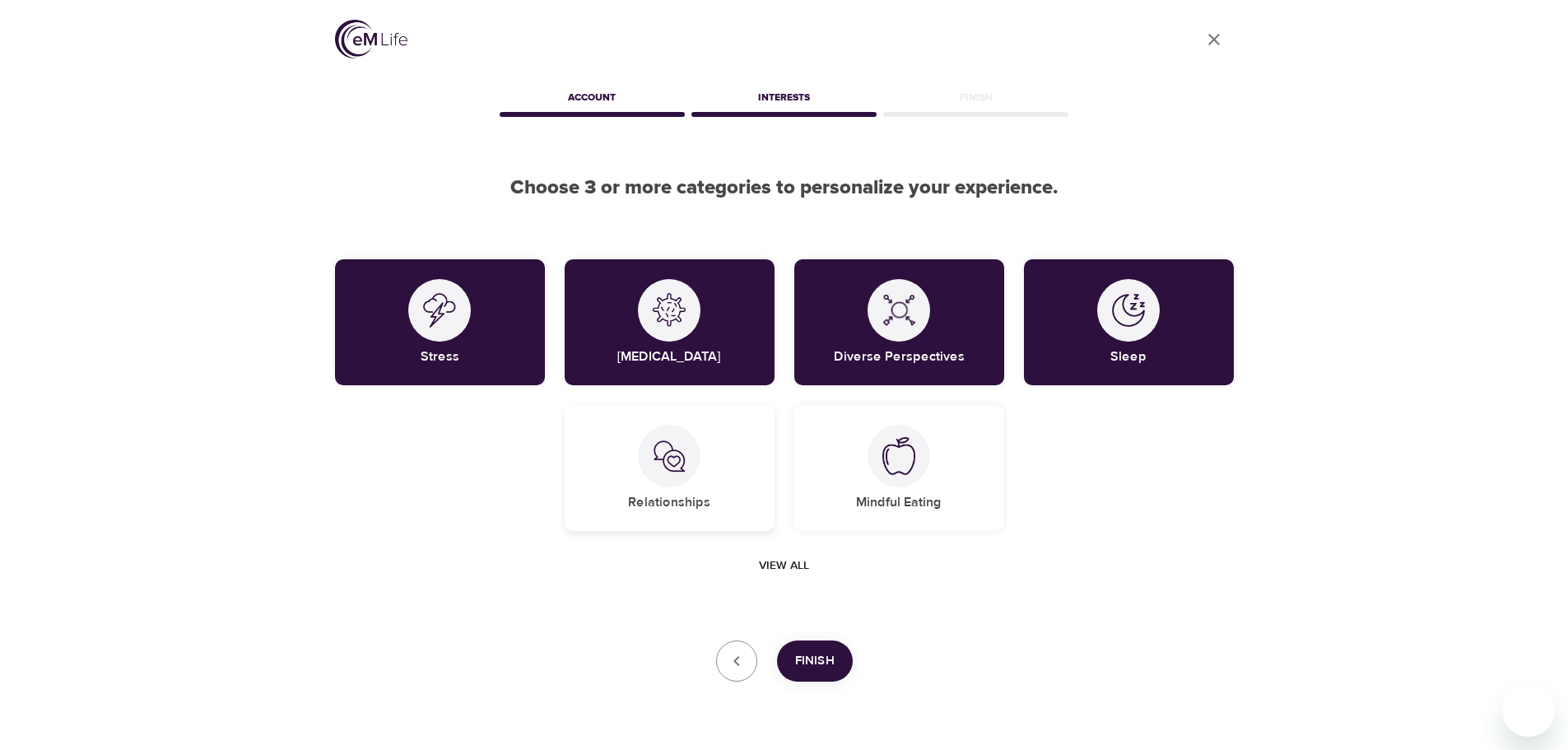
click at [625, 475] on div "Relationships" at bounding box center [670, 468] width 210 height 126
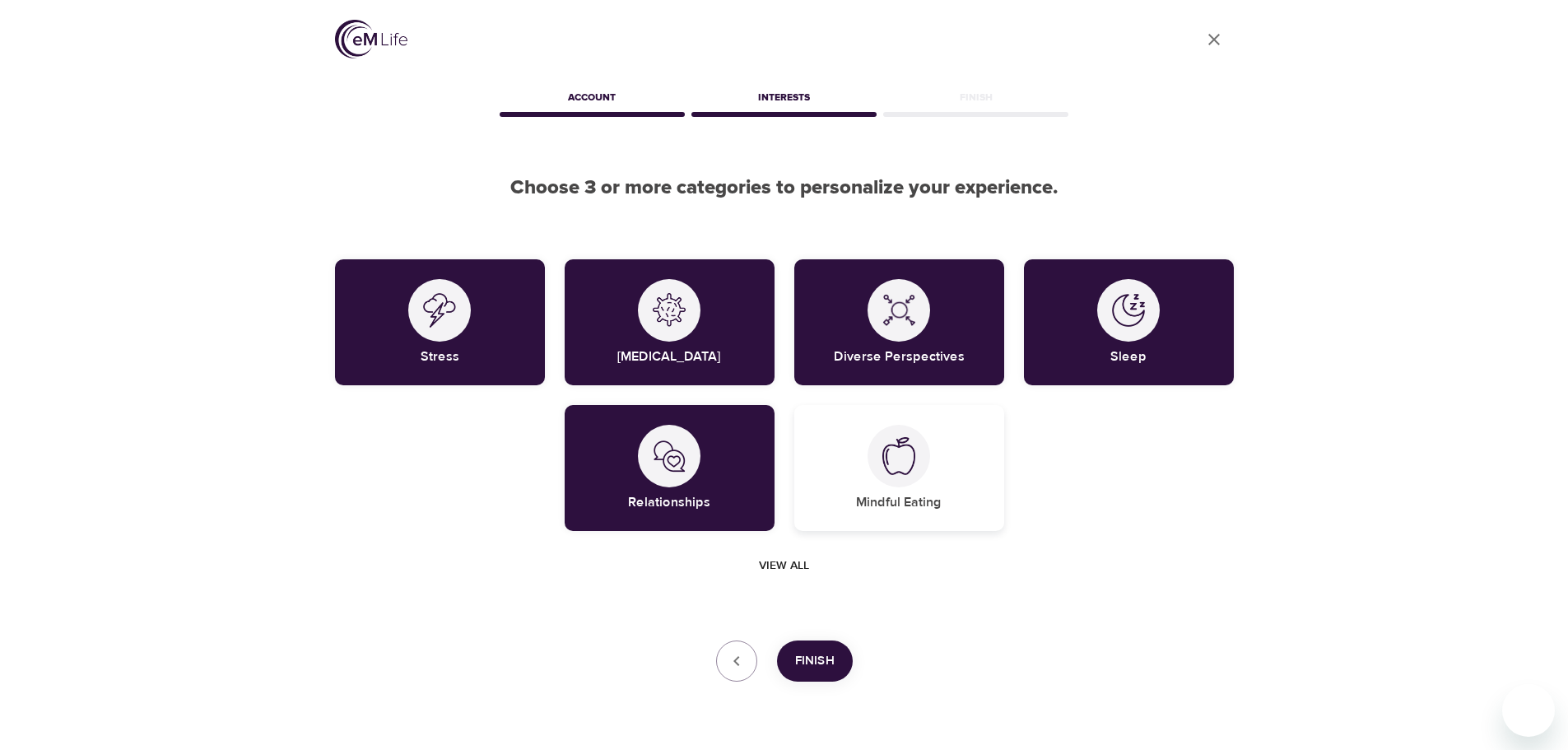
click at [859, 485] on div "Mindful Eating" at bounding box center [899, 468] width 210 height 126
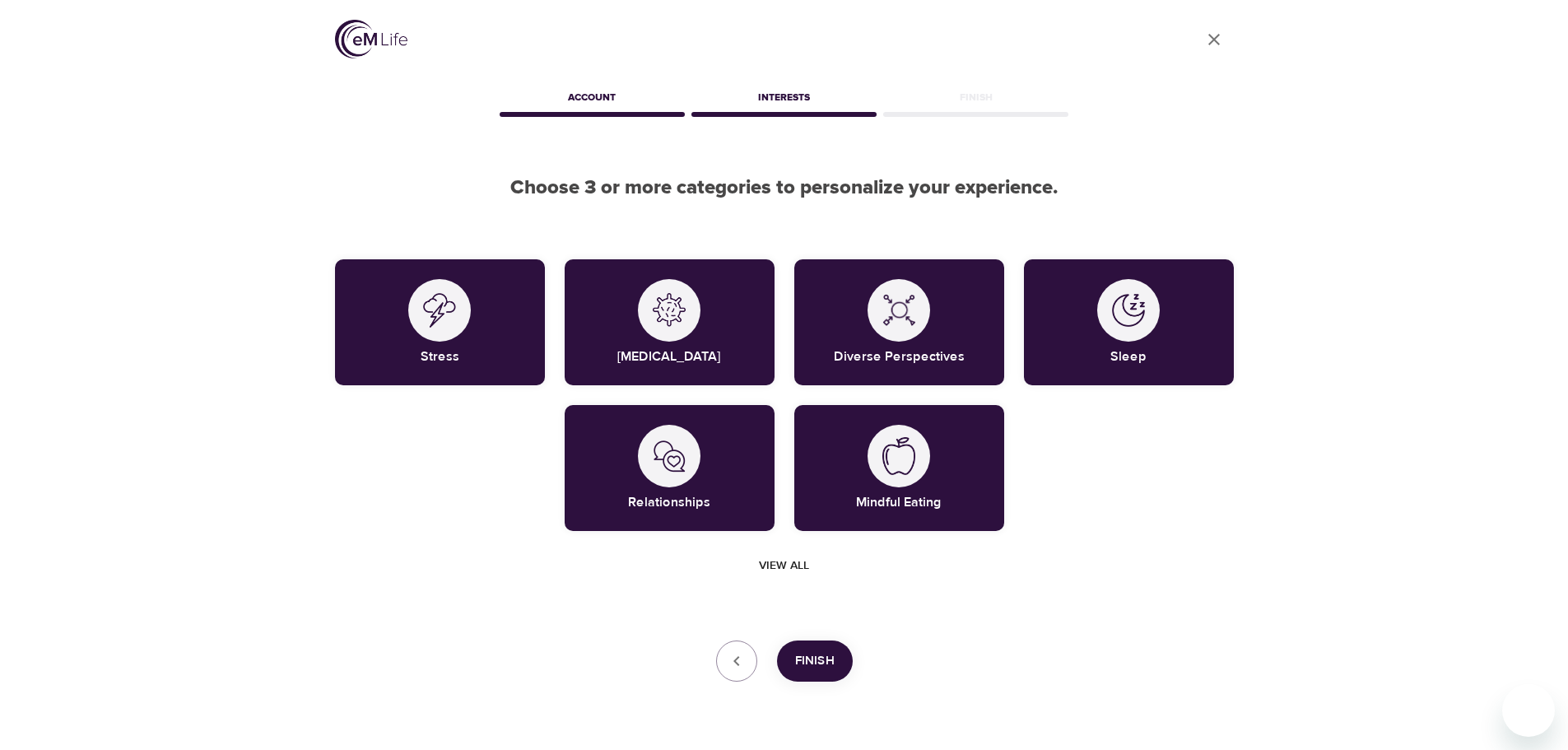
click at [793, 653] on button "Finish" at bounding box center [814, 660] width 76 height 41
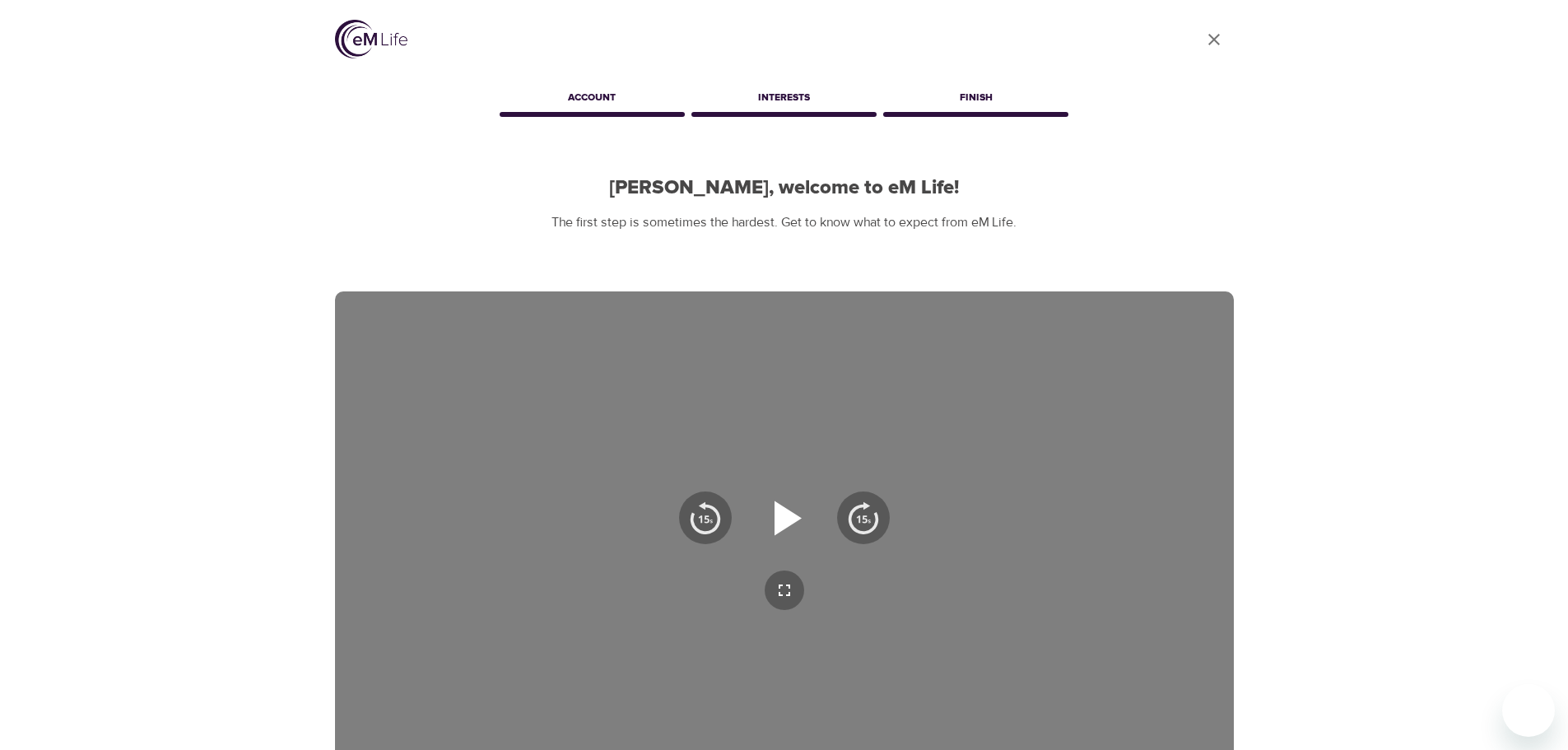
click at [792, 534] on icon "button" at bounding box center [784, 518] width 59 height 59
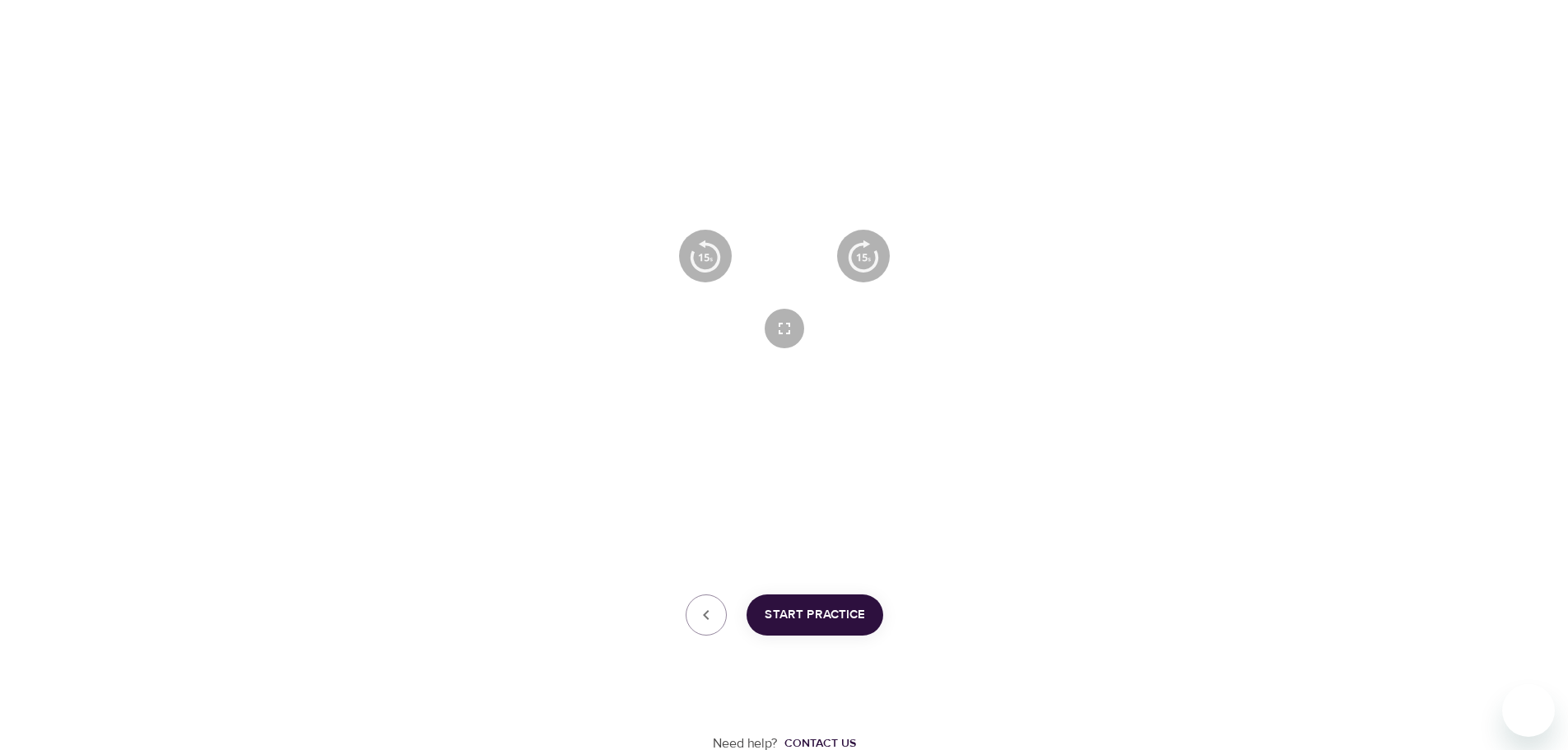
scroll to position [265, 0]
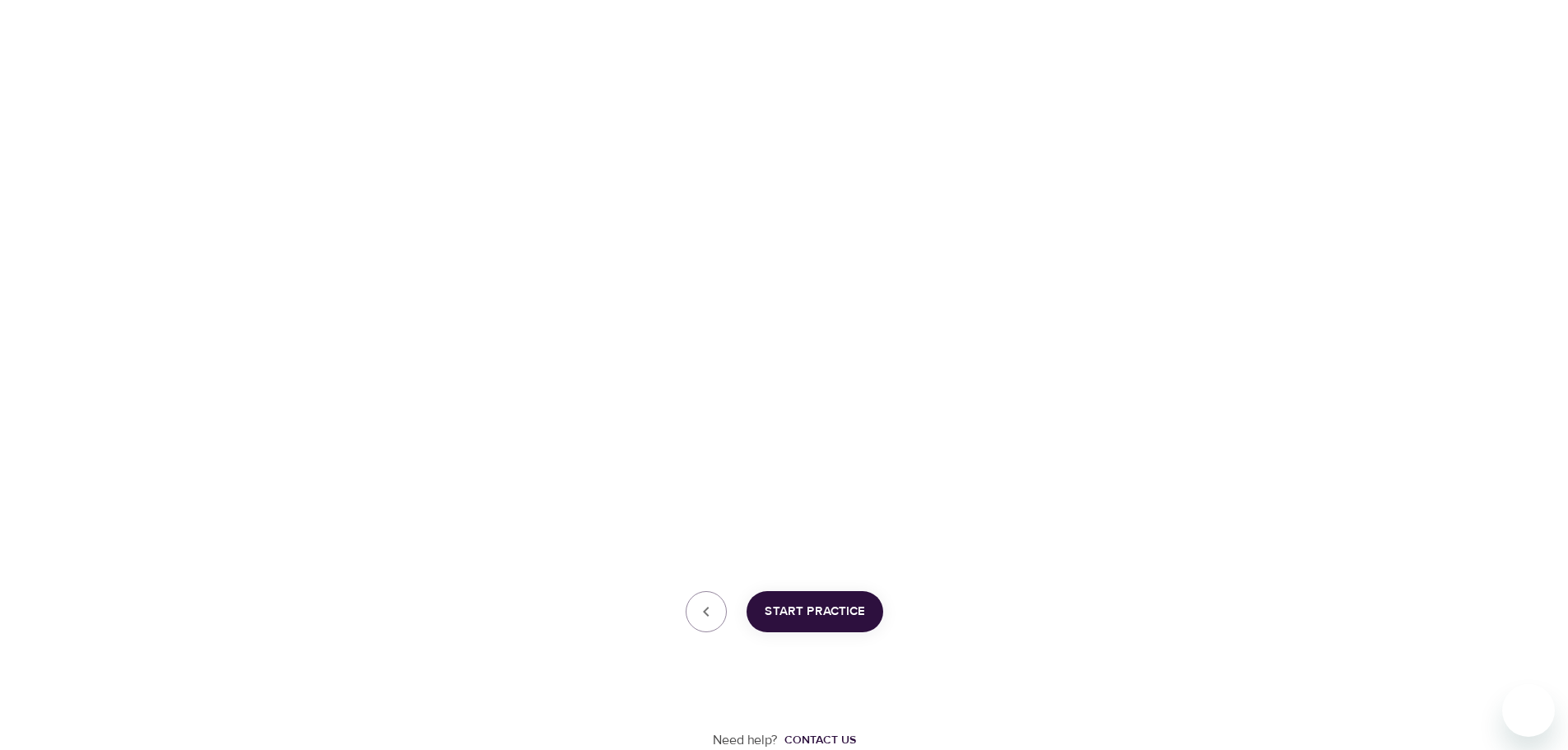
click at [448, 626] on div "Start Practice" at bounding box center [784, 611] width 899 height 41
click at [814, 612] on span "Start Practice" at bounding box center [815, 612] width 100 height 22
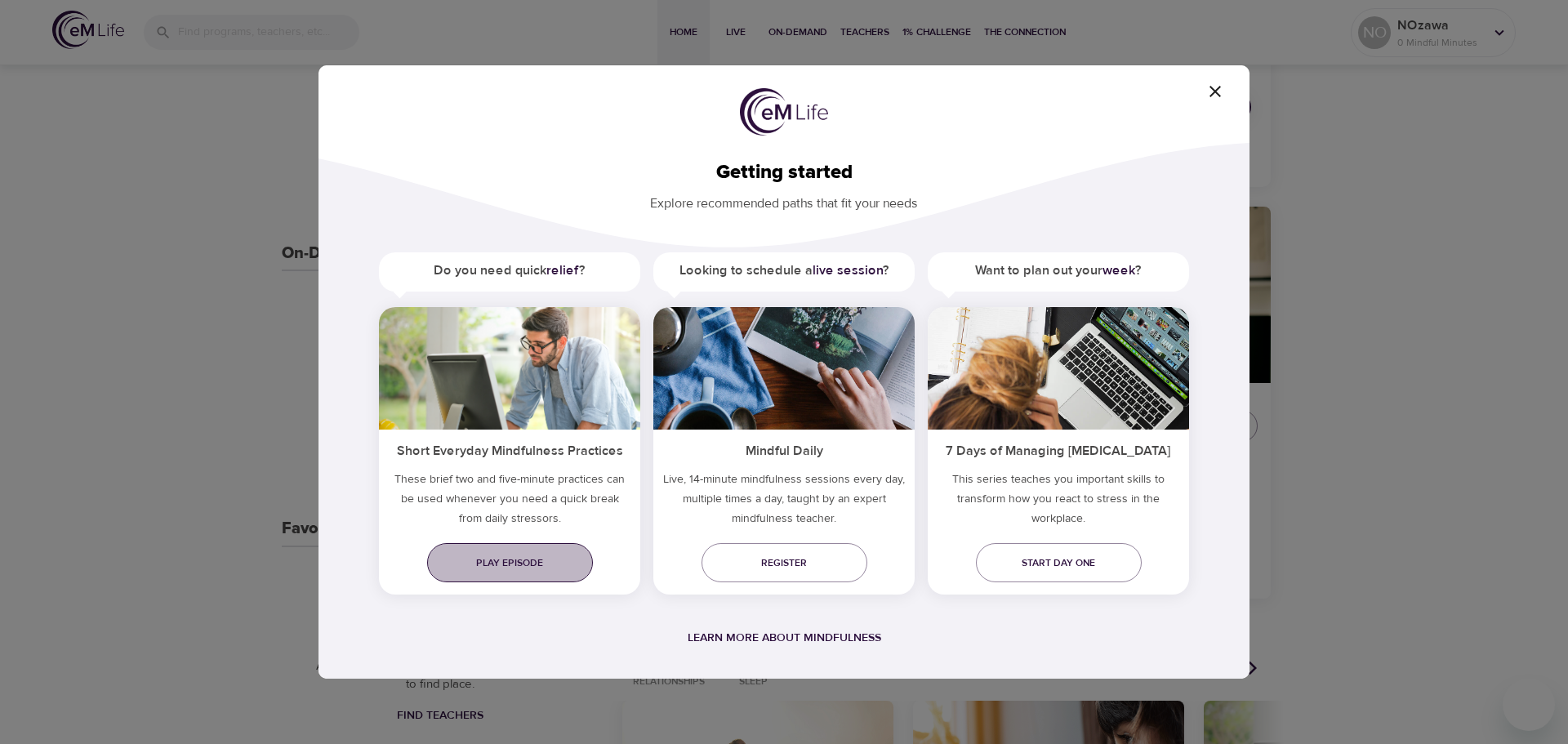
click at [550, 559] on span "Play episode" at bounding box center [509, 563] width 140 height 17
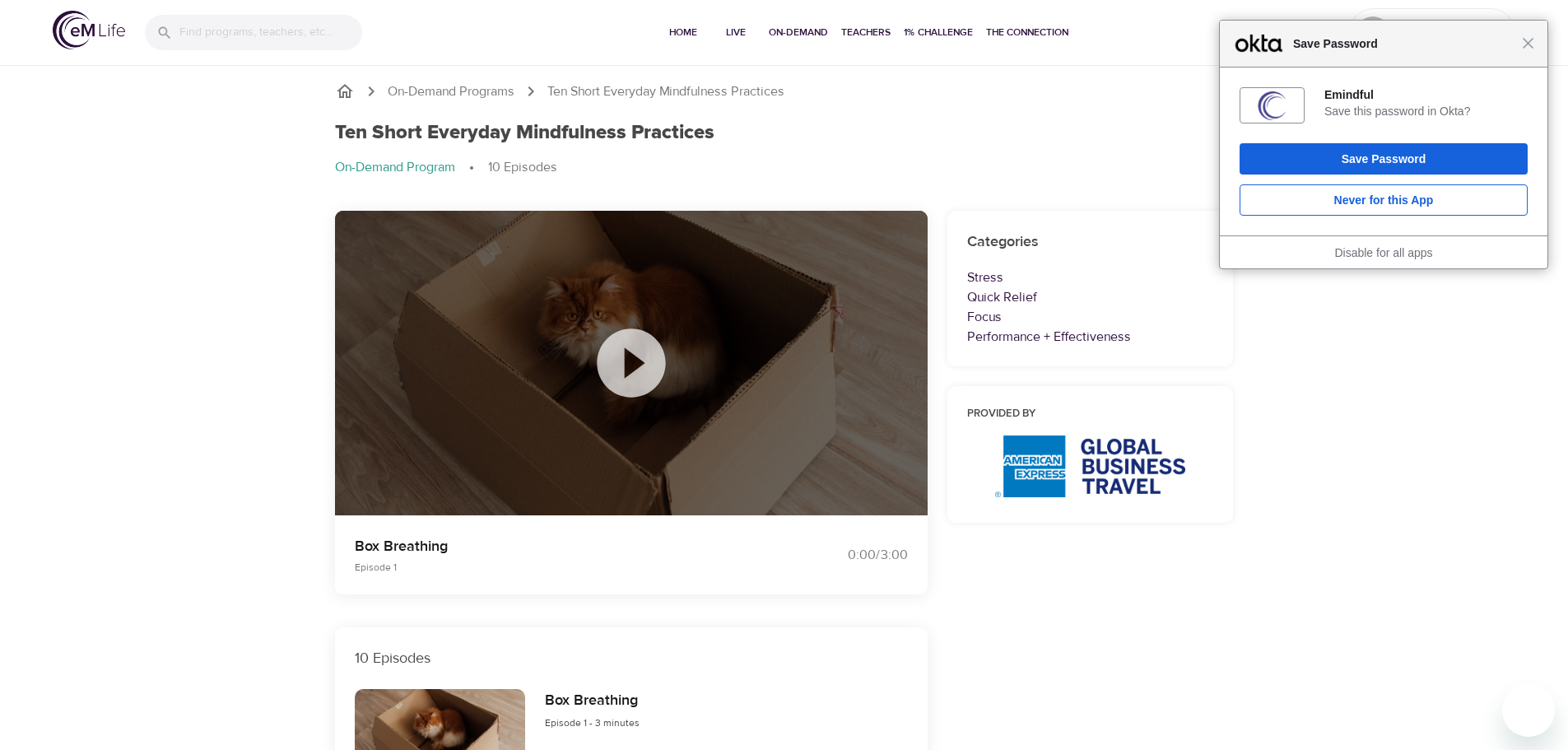
click at [641, 358] on icon at bounding box center [631, 362] width 68 height 68
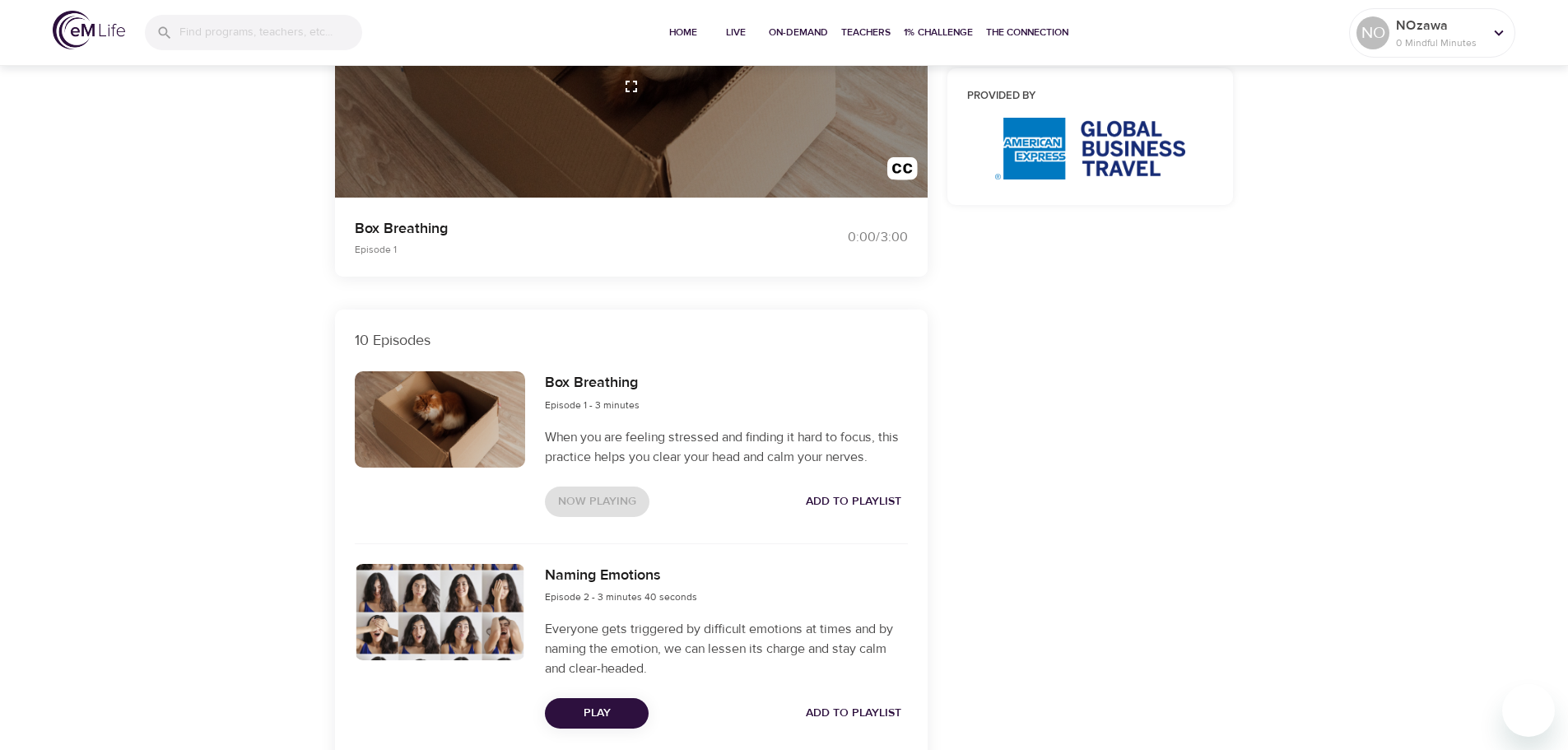
scroll to position [329, 0]
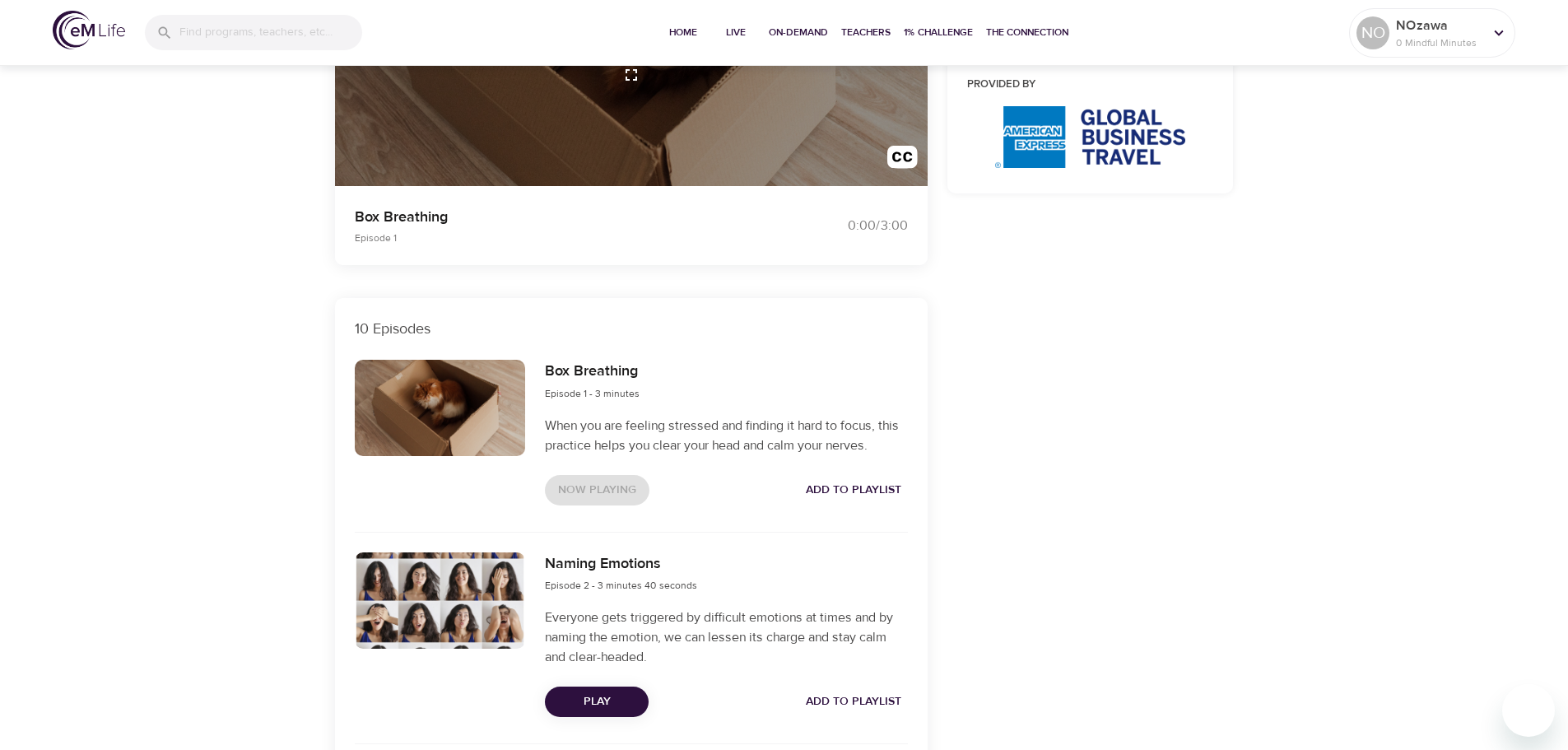
click at [604, 702] on span "Play" at bounding box center [597, 702] width 78 height 21
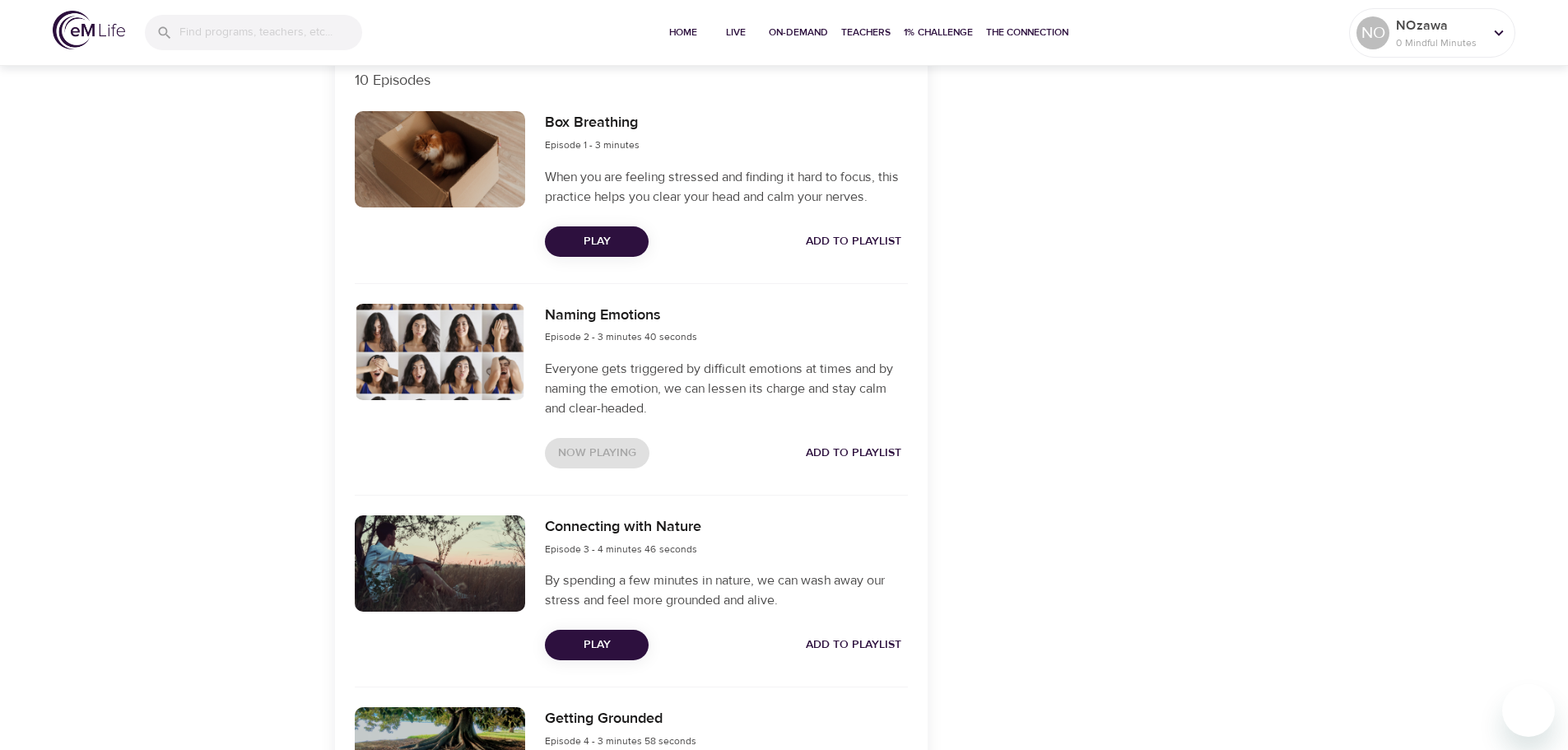
scroll to position [741, 0]
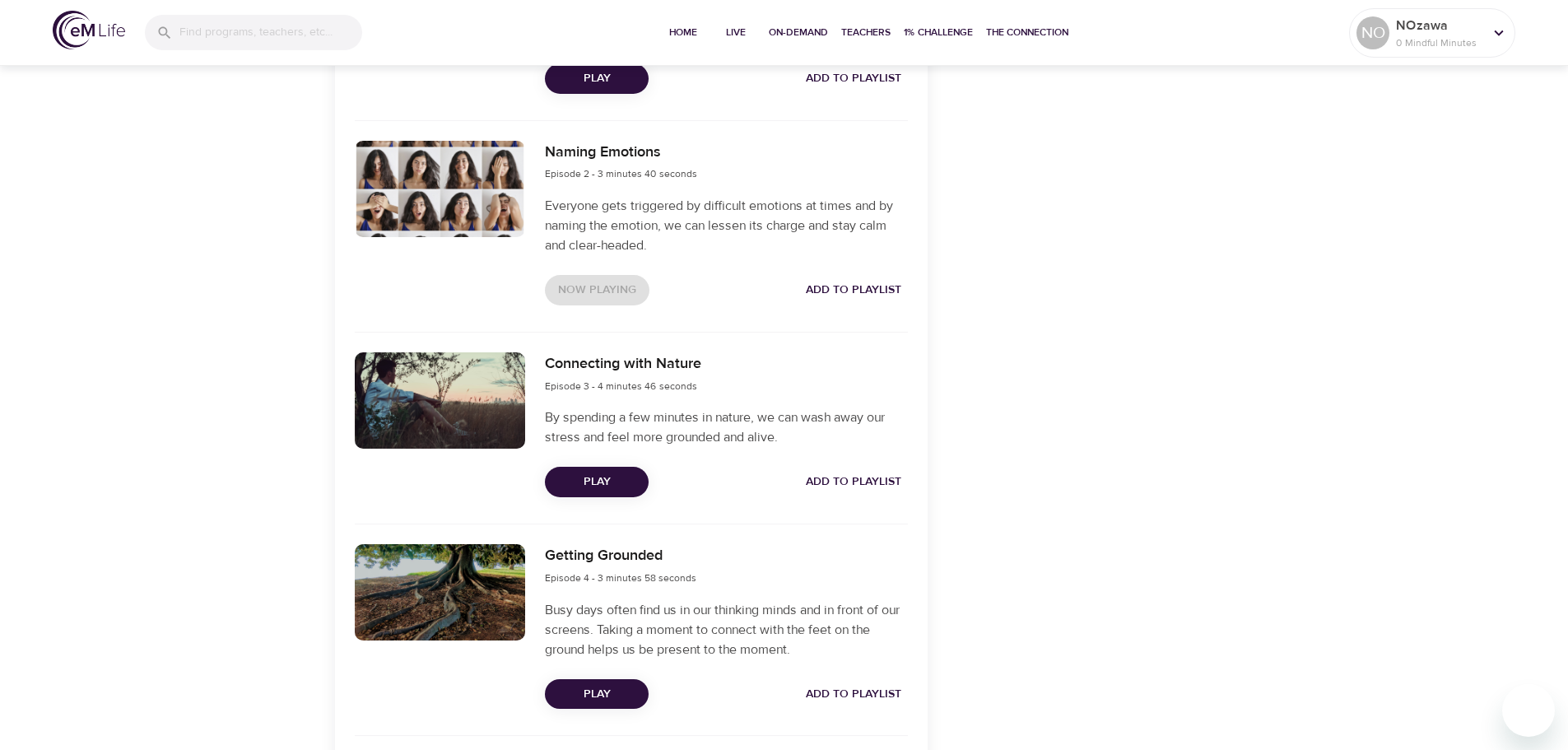
click at [610, 478] on span "Play" at bounding box center [597, 482] width 78 height 21
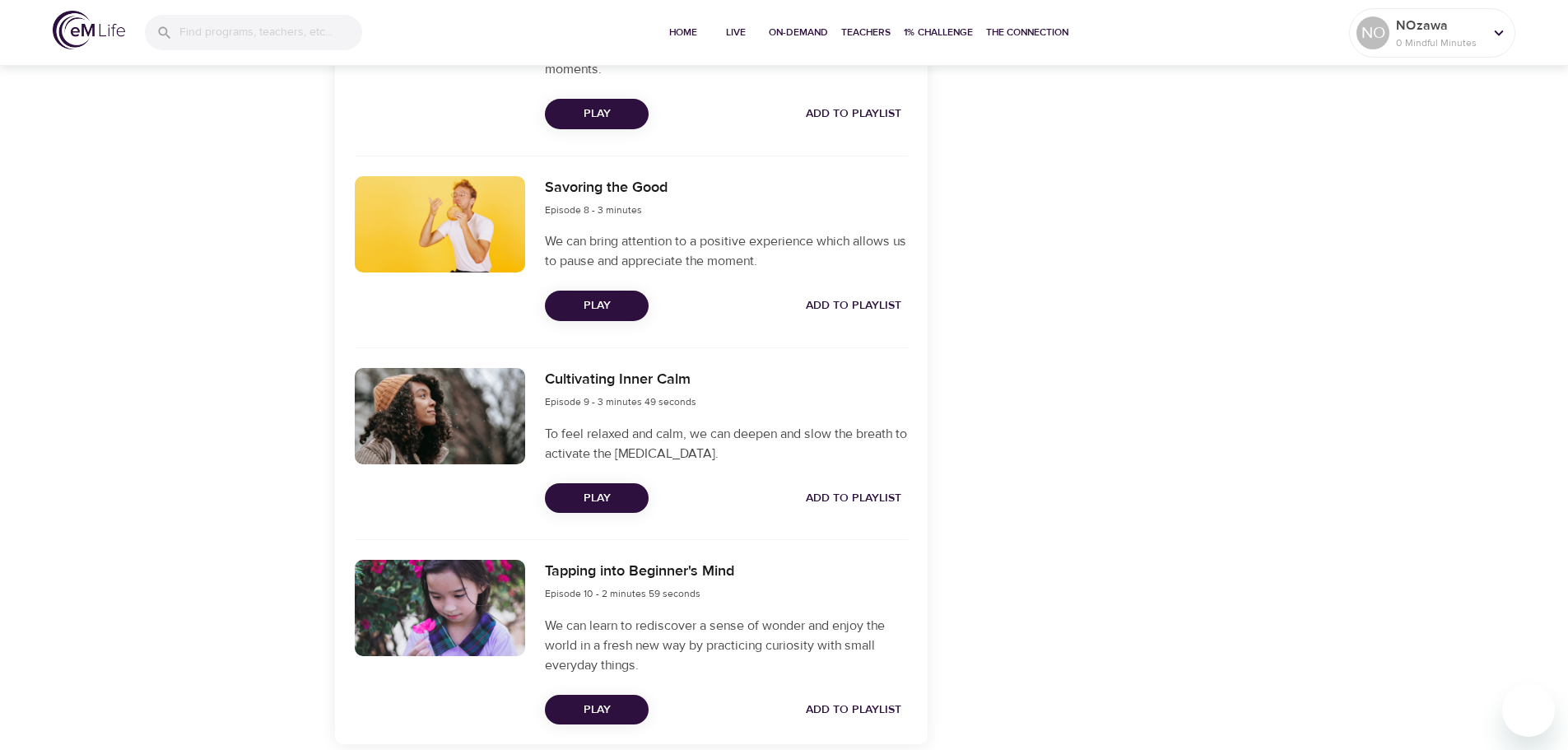
scroll to position [2052, 0]
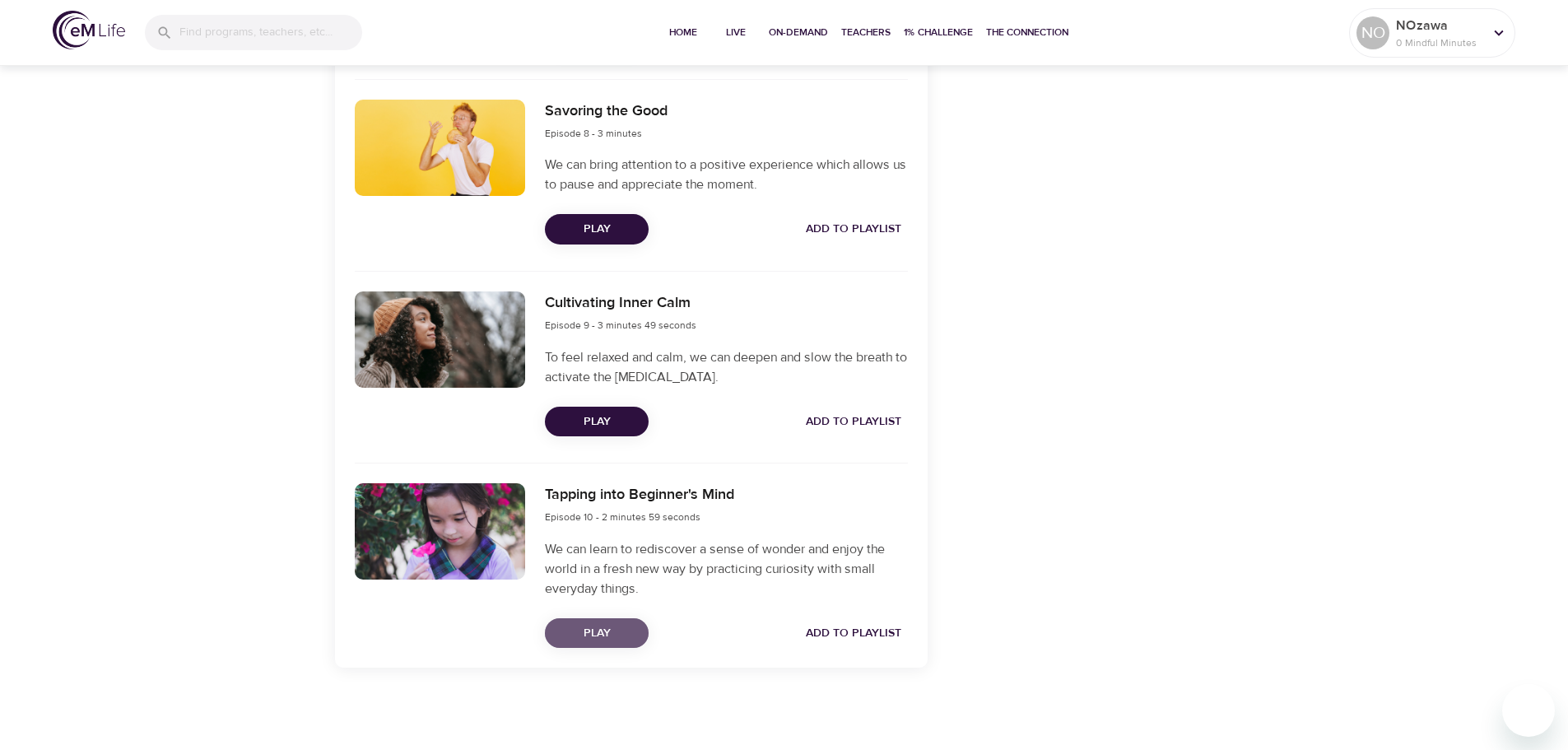
click at [616, 629] on span "Play" at bounding box center [597, 633] width 78 height 21
click at [891, 634] on span "Add to Playlist" at bounding box center [854, 633] width 96 height 21
click at [864, 416] on span "Add to Playlist" at bounding box center [854, 422] width 96 height 21
click at [877, 228] on span "Add to Playlist" at bounding box center [854, 229] width 96 height 21
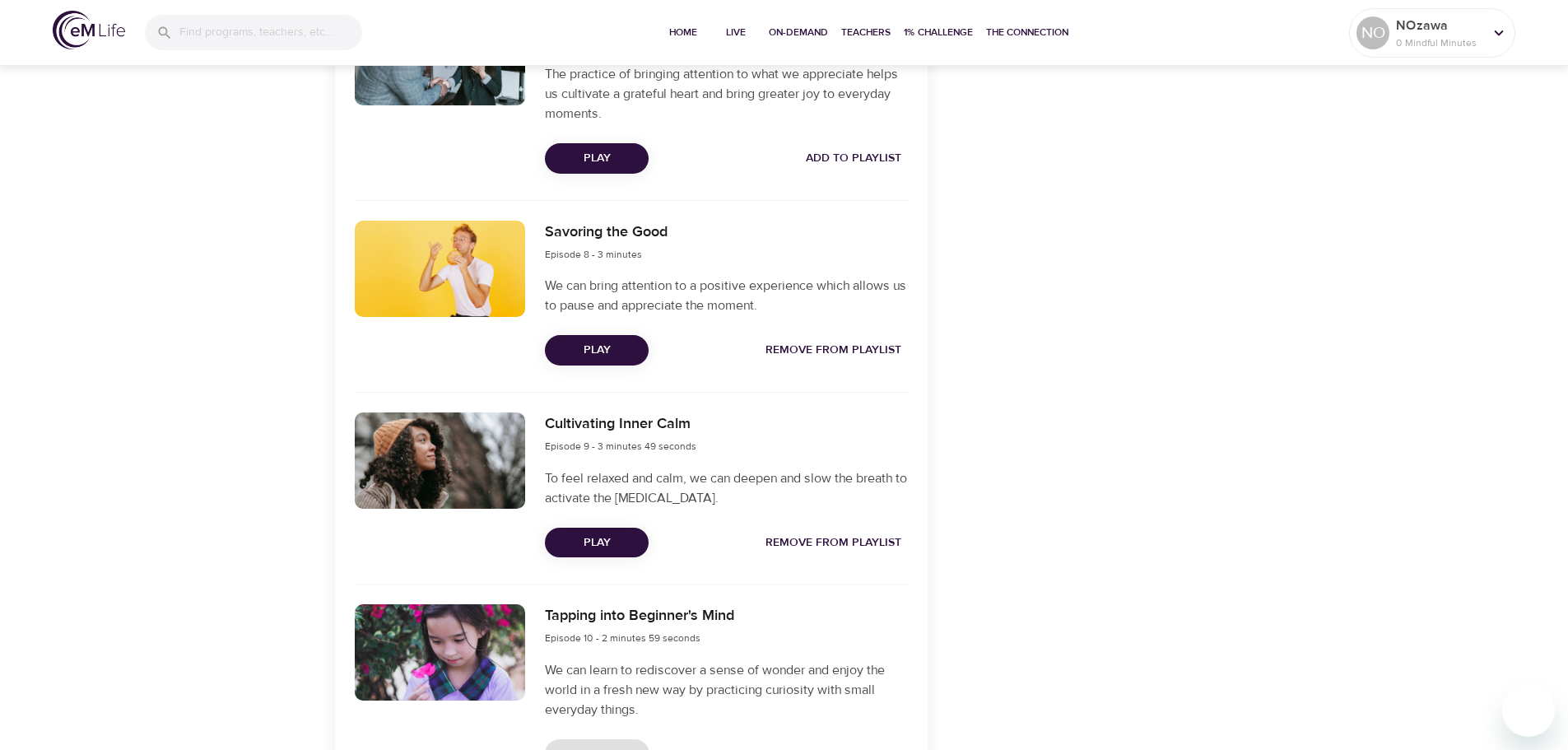
scroll to position [1805, 0]
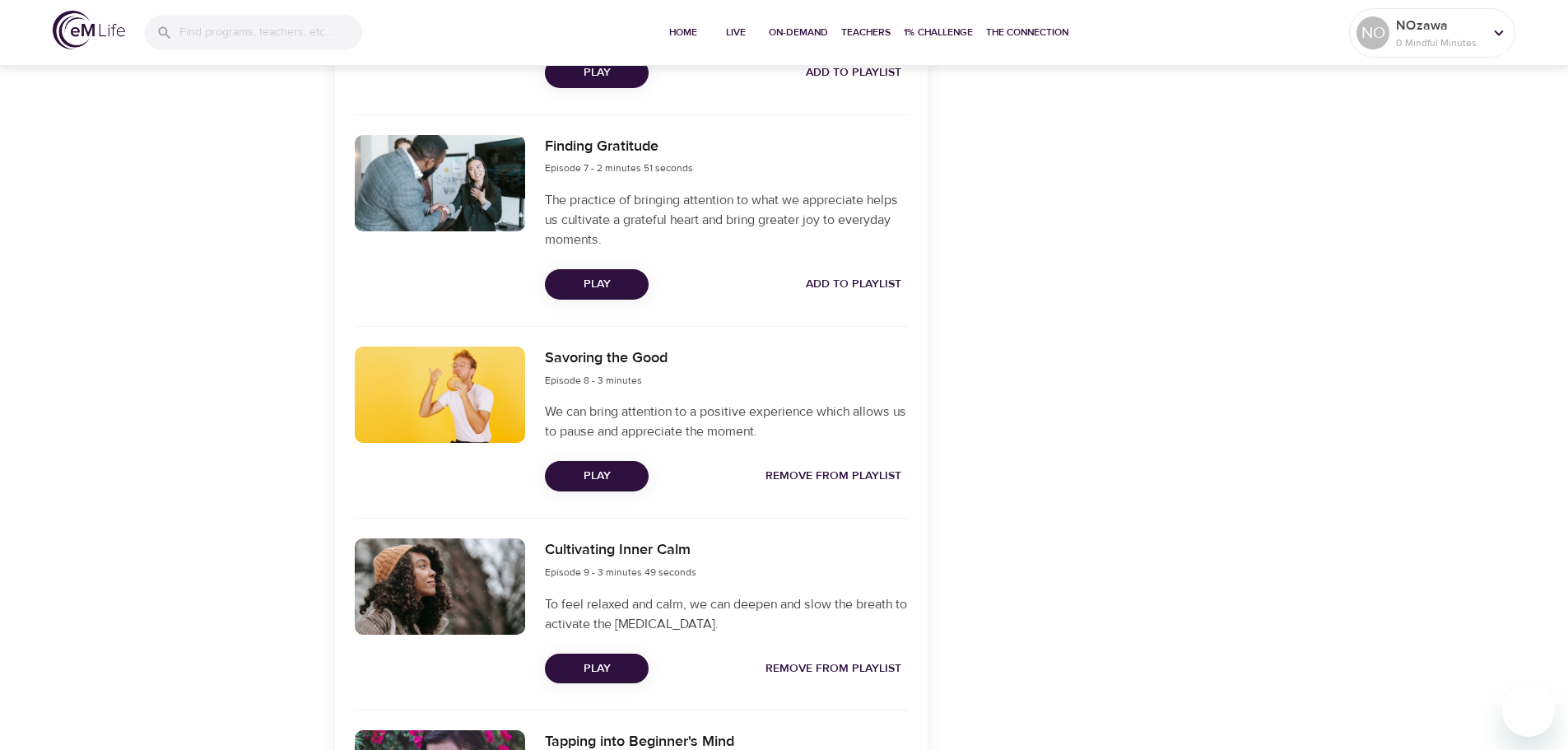
click at [862, 285] on span "Add to Playlist" at bounding box center [854, 284] width 96 height 21
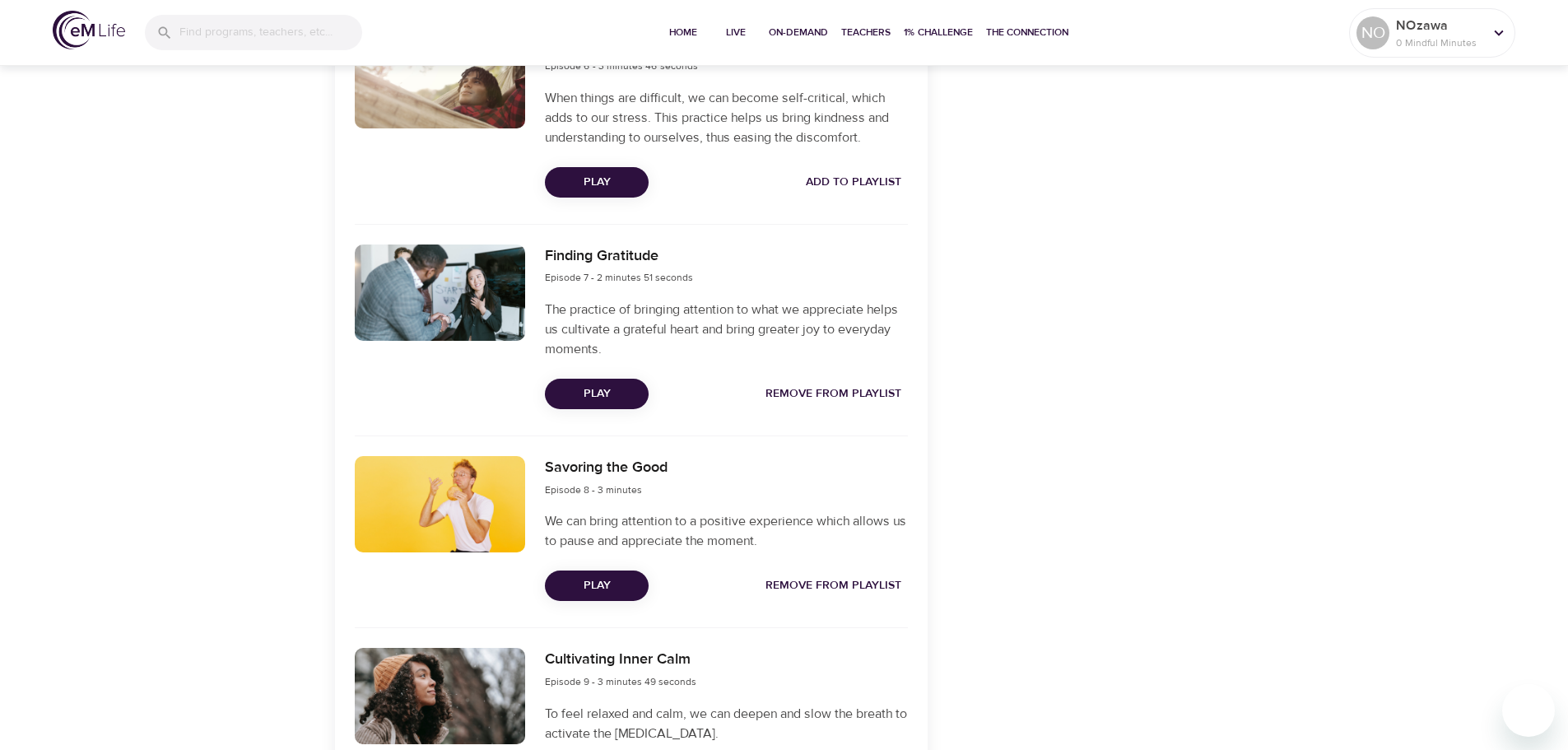
scroll to position [1476, 0]
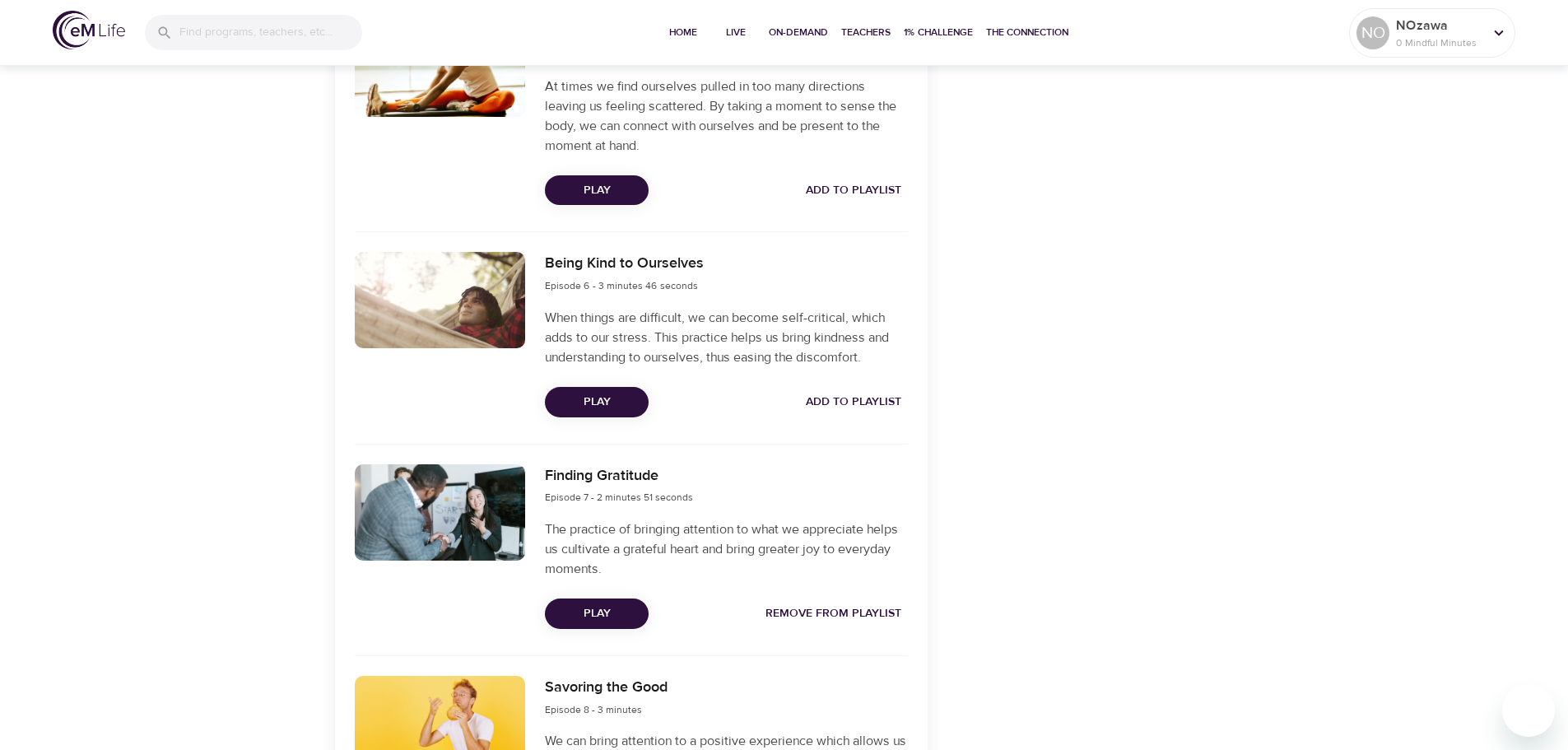
click at [848, 397] on span "Add to Playlist" at bounding box center [854, 402] width 96 height 21
click at [849, 189] on span "Add to Playlist" at bounding box center [854, 190] width 96 height 21
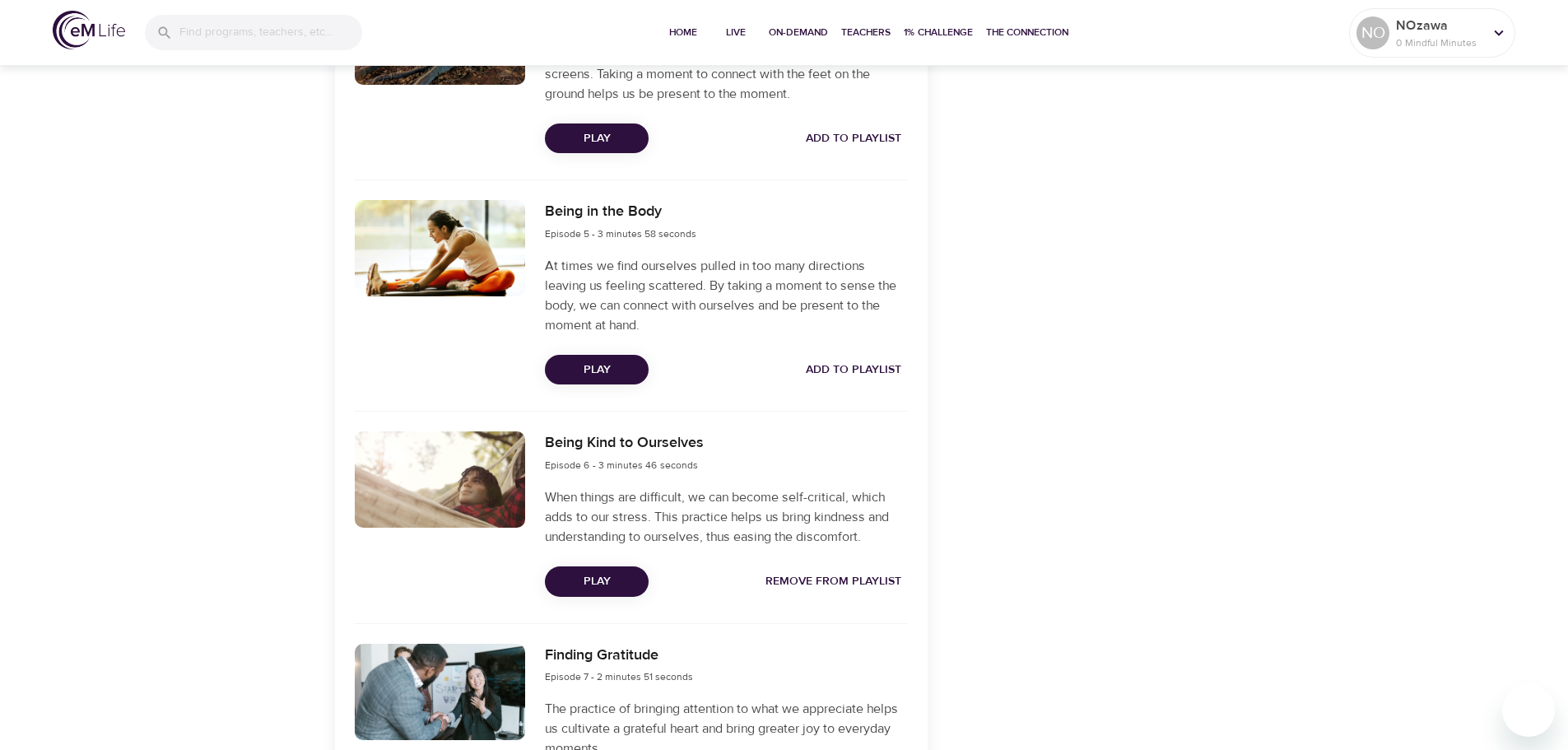
scroll to position [982, 0]
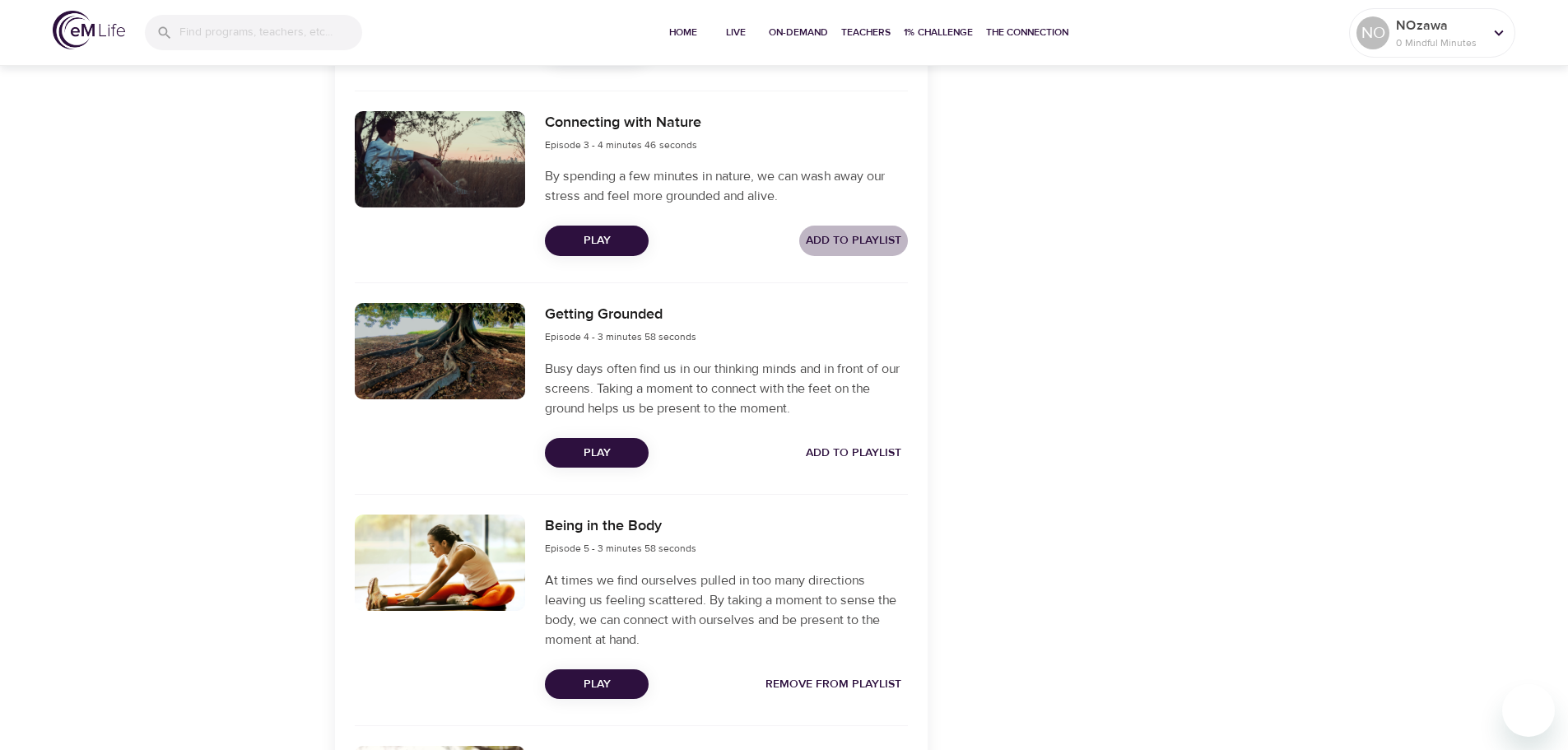
click at [853, 235] on span "Add to Playlist" at bounding box center [854, 241] width 96 height 21
click at [852, 449] on span "Add to Playlist" at bounding box center [854, 452] width 96 height 21
click at [837, 232] on span "Remove from Playlist" at bounding box center [833, 241] width 136 height 21
click at [805, 450] on span "Remove from Playlist" at bounding box center [833, 452] width 136 height 21
click at [859, 675] on span "Remove from Playlist" at bounding box center [833, 684] width 136 height 21
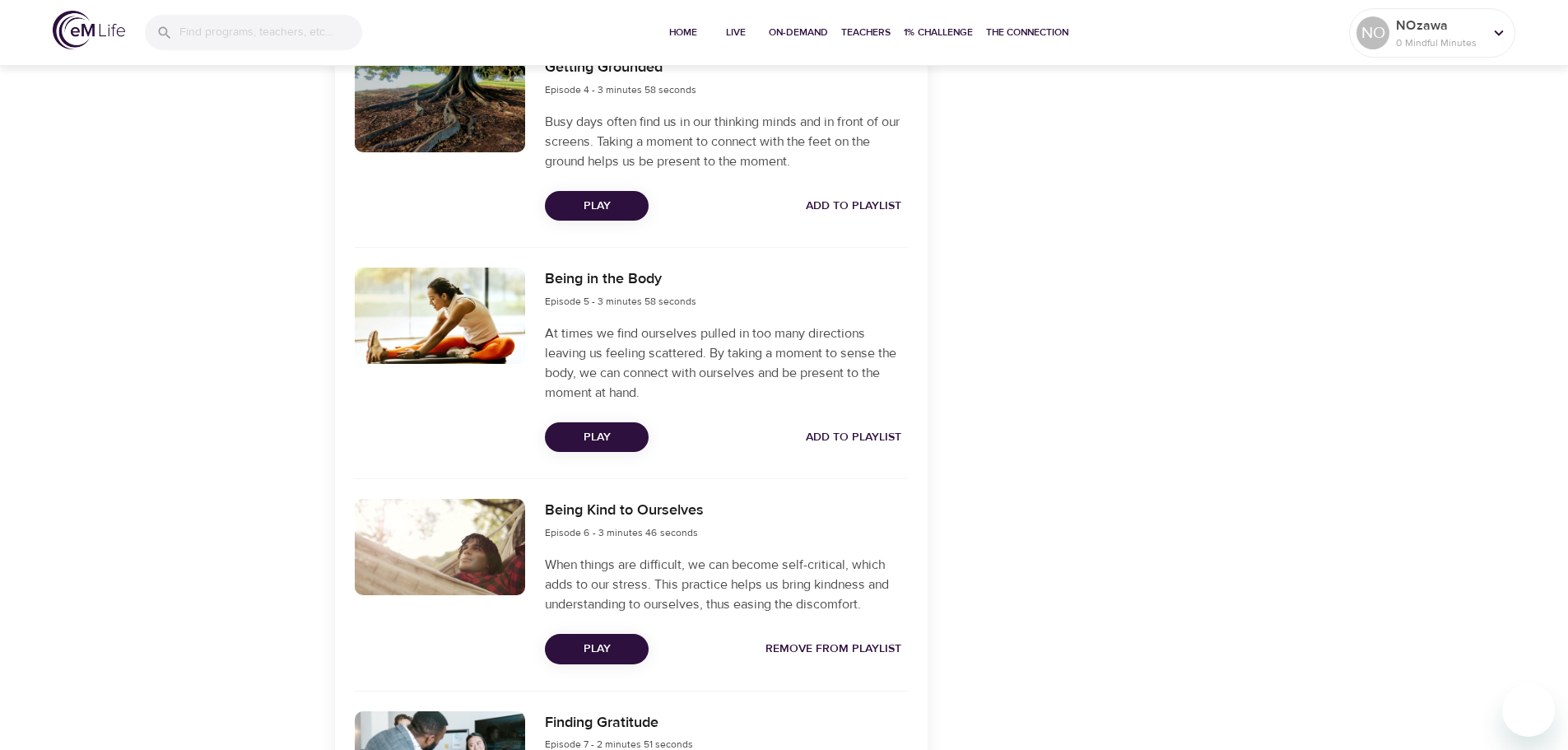
click at [866, 649] on span "Remove from Playlist" at bounding box center [833, 648] width 136 height 21
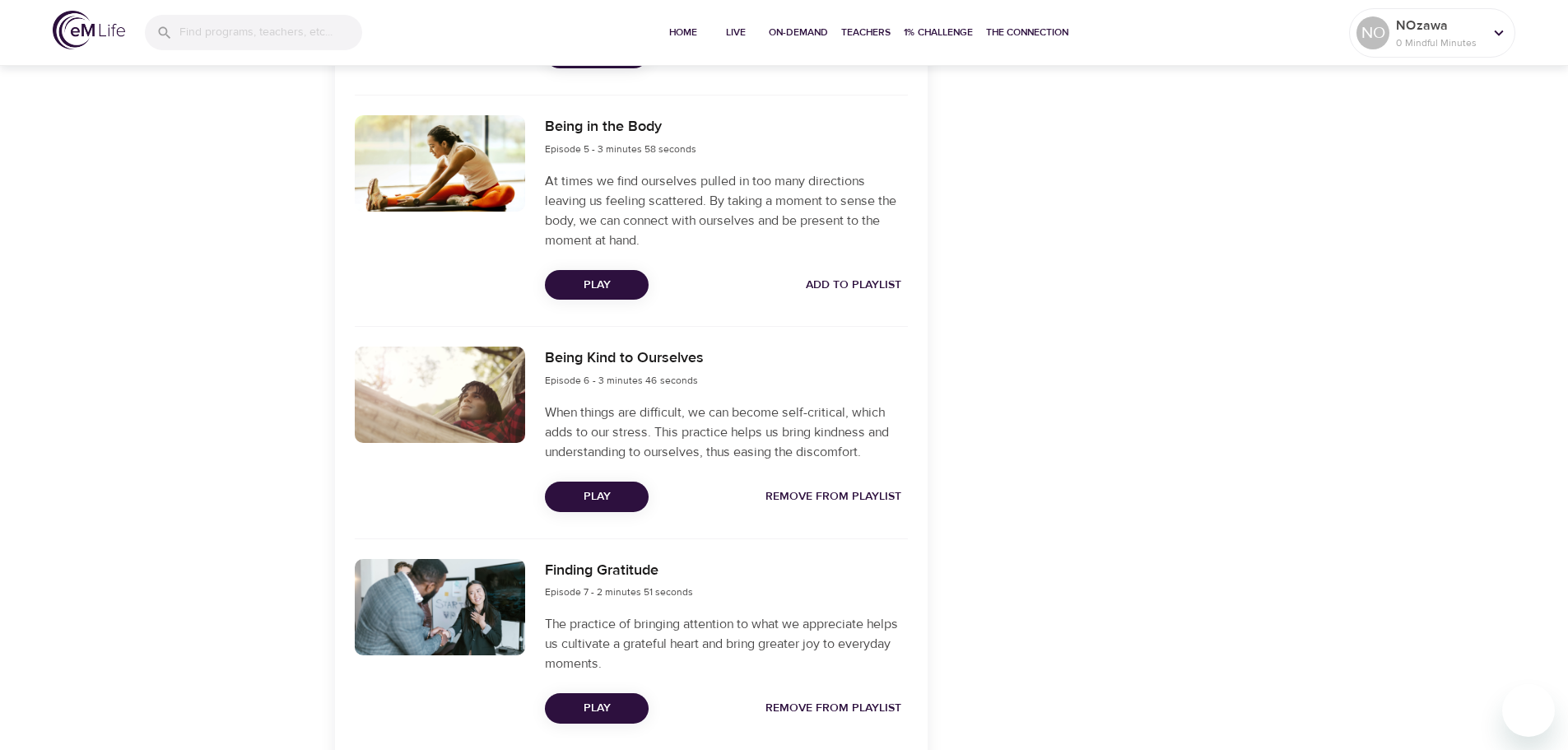
scroll to position [1558, 0]
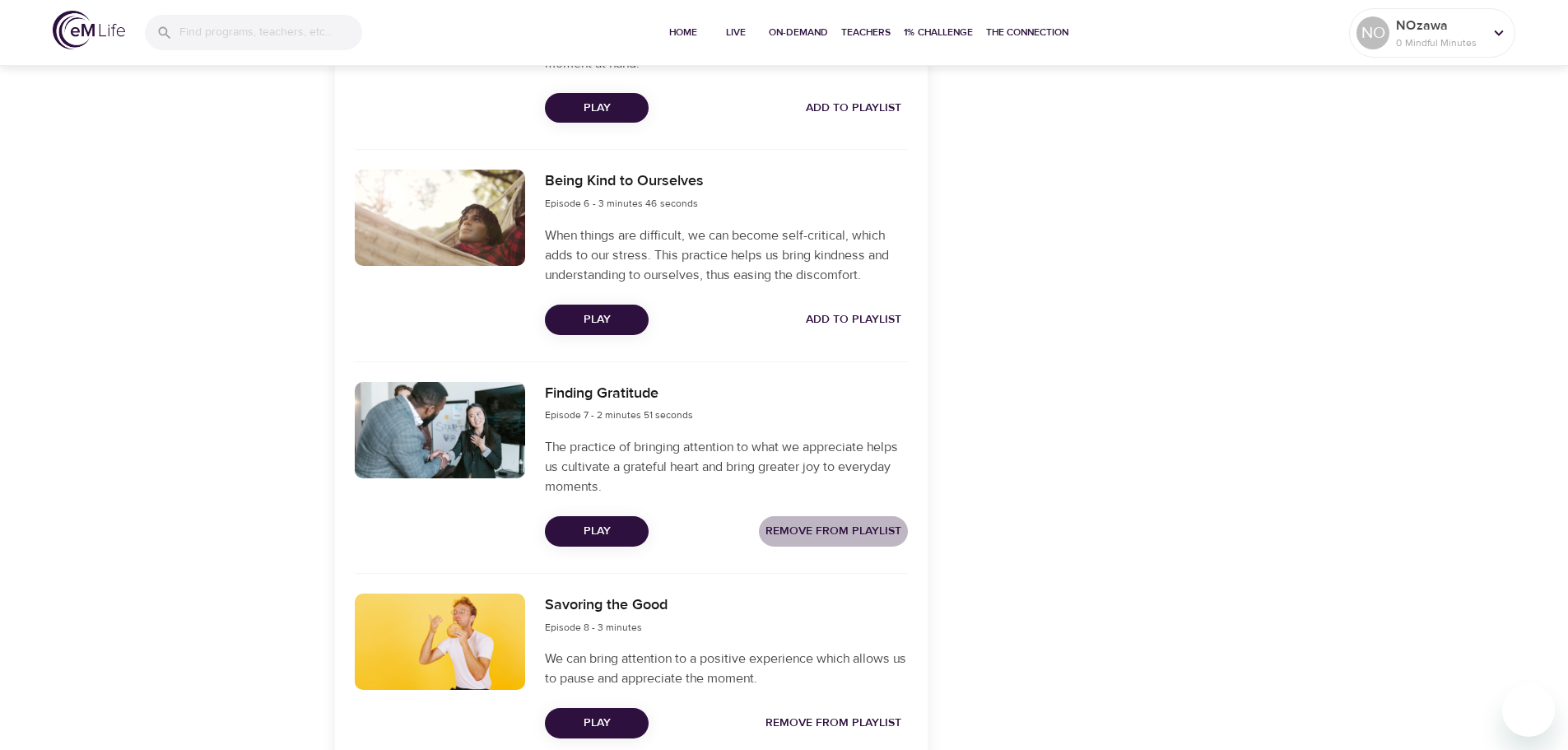
click at [868, 529] on span "Remove from Playlist" at bounding box center [833, 531] width 136 height 21
click at [859, 719] on span "Remove from Playlist" at bounding box center [833, 722] width 136 height 21
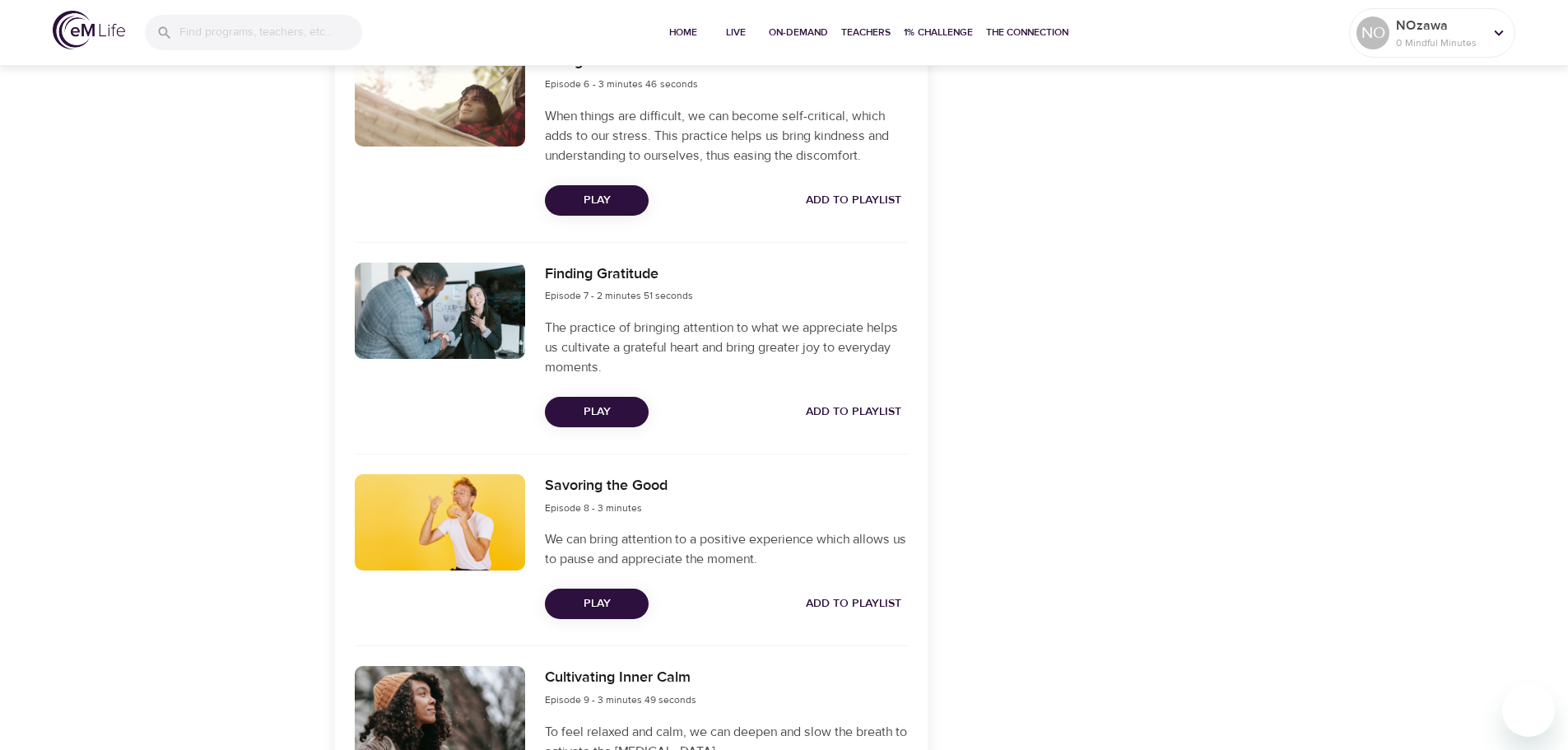
scroll to position [1805, 0]
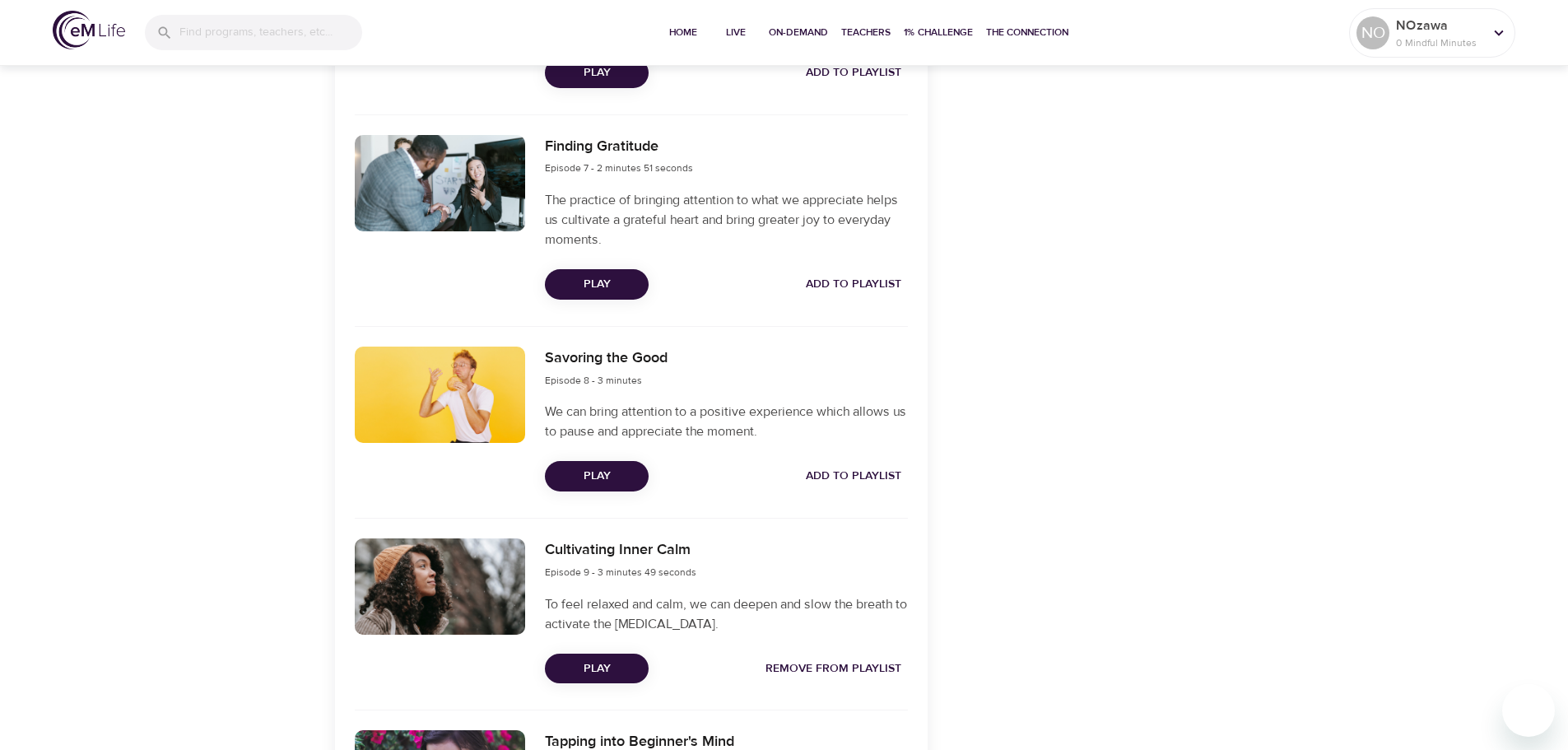
click at [880, 664] on span "Remove from Playlist" at bounding box center [833, 668] width 136 height 21
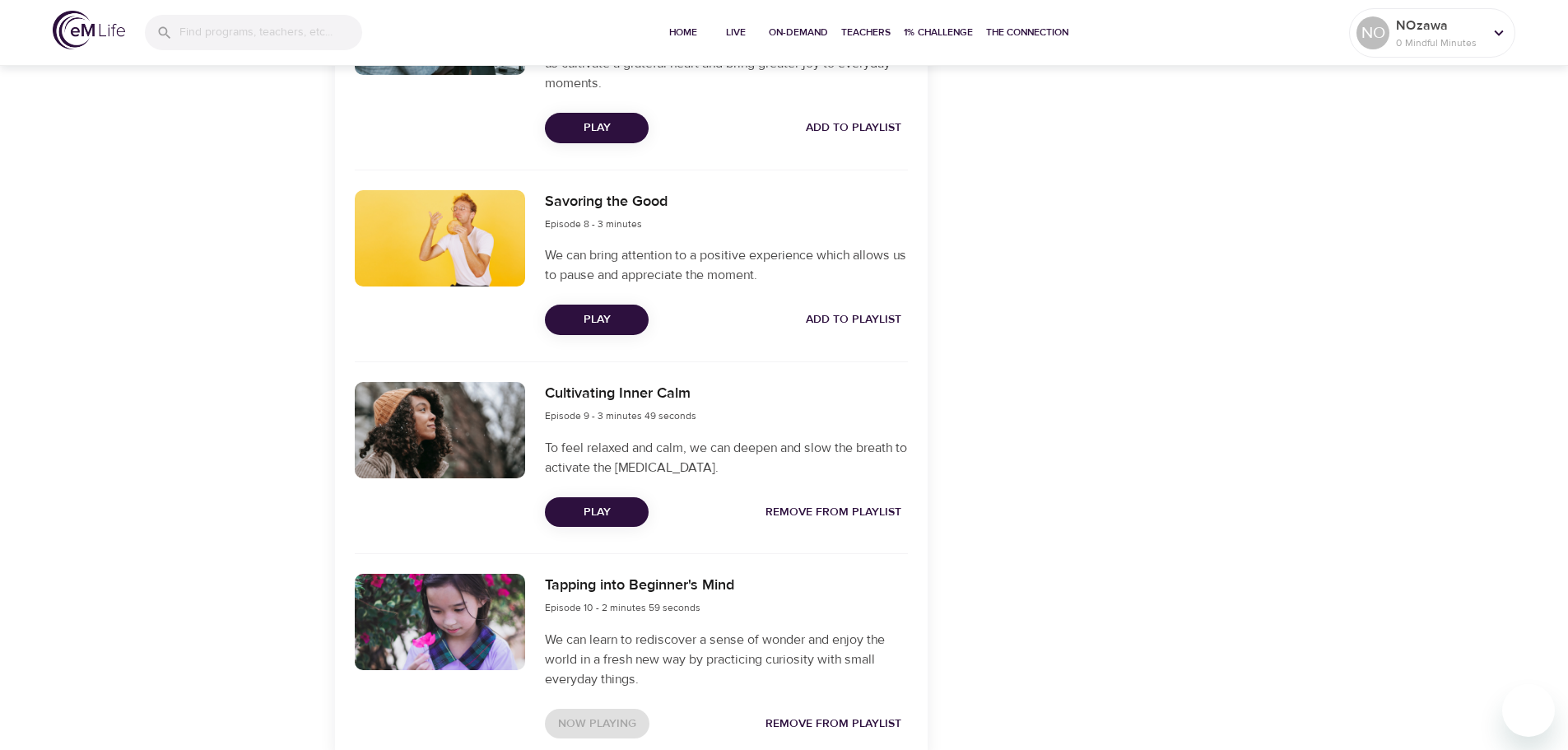
scroll to position [2052, 0]
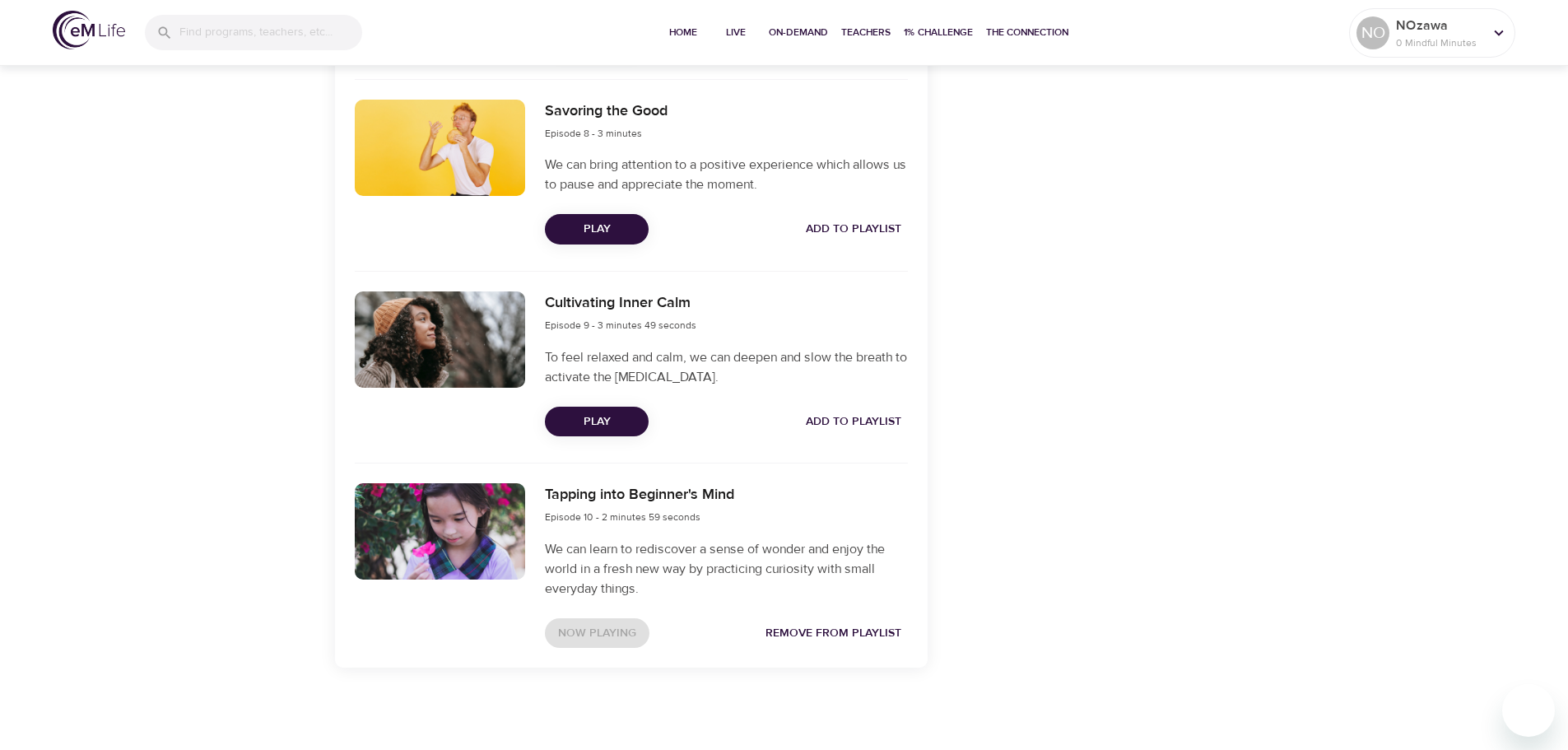
click at [864, 635] on span "Remove from Playlist" at bounding box center [833, 633] width 136 height 21
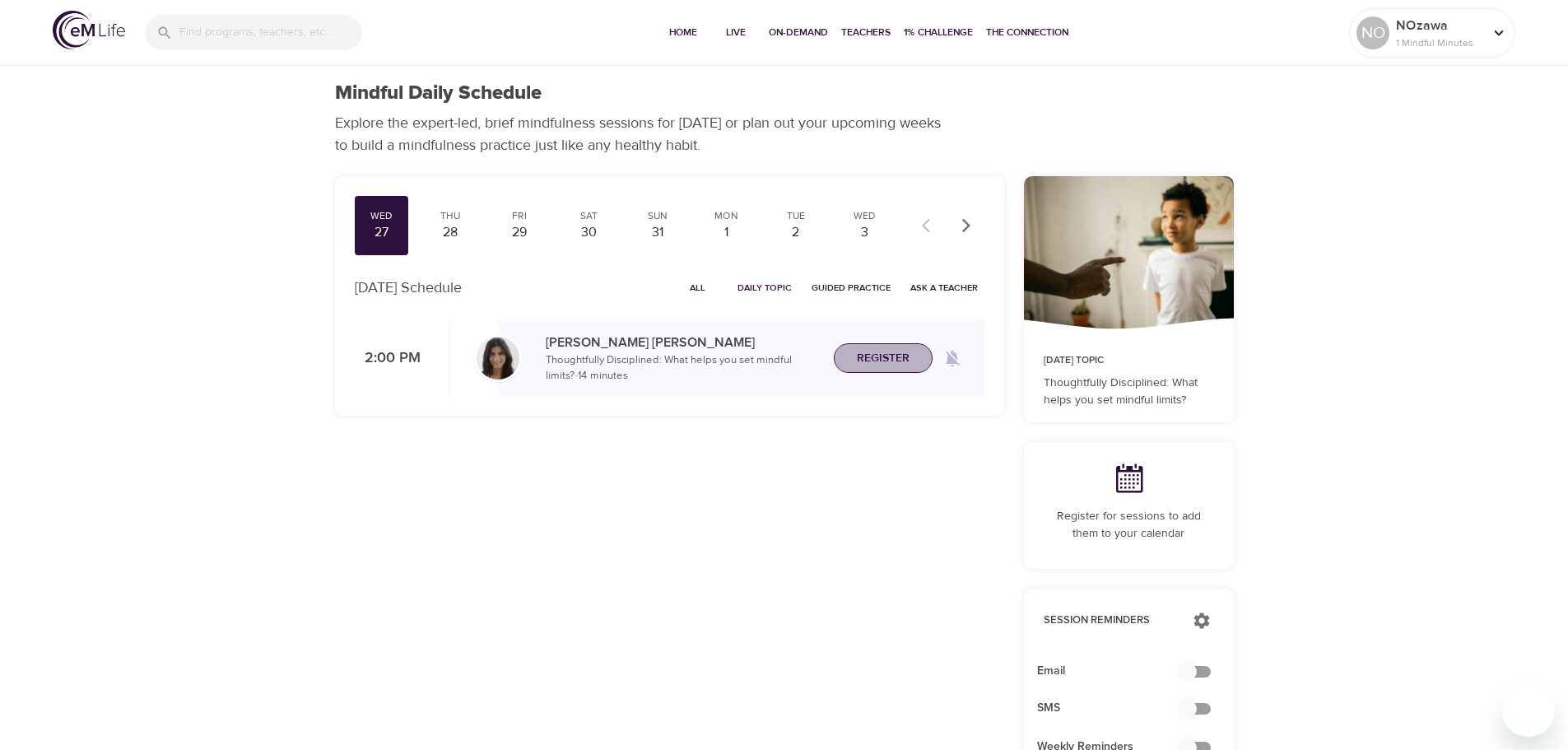
click at [874, 364] on span "Register" at bounding box center [883, 358] width 53 height 21
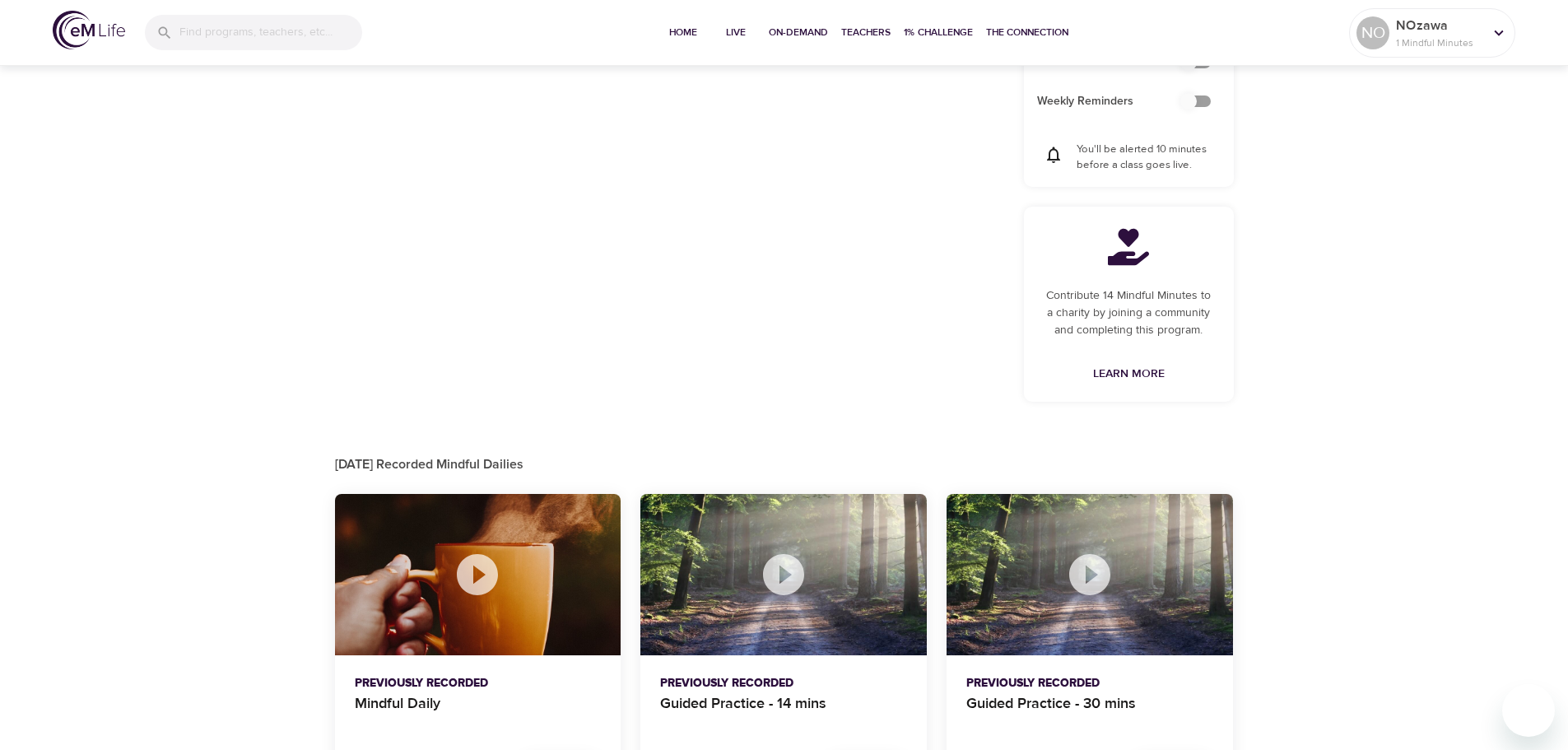
scroll to position [726, 0]
